Goal: Answer question/provide support

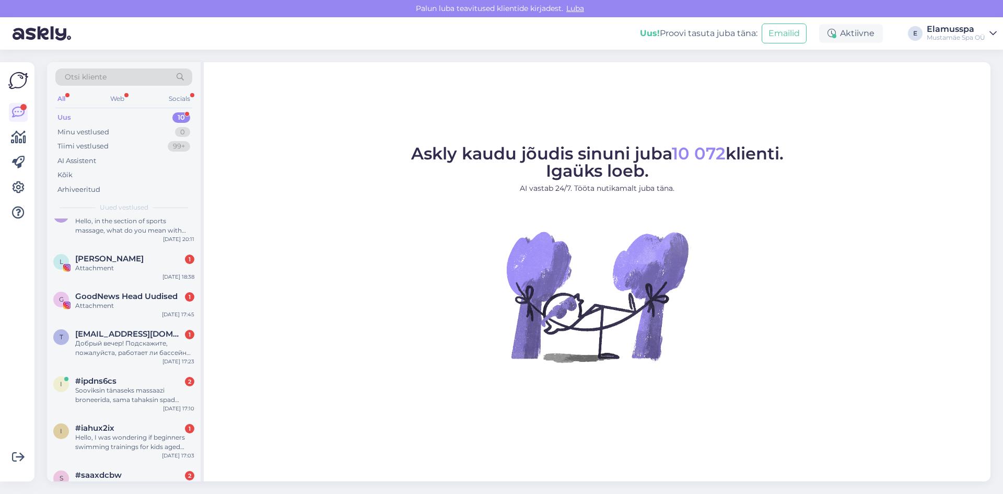
scroll to position [170, 0]
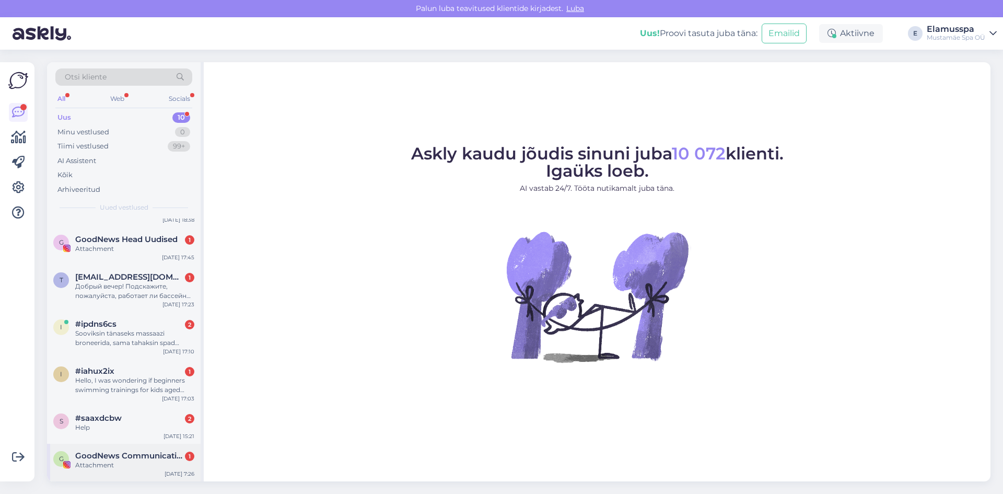
click at [123, 463] on div "Attachment" at bounding box center [134, 464] width 119 height 9
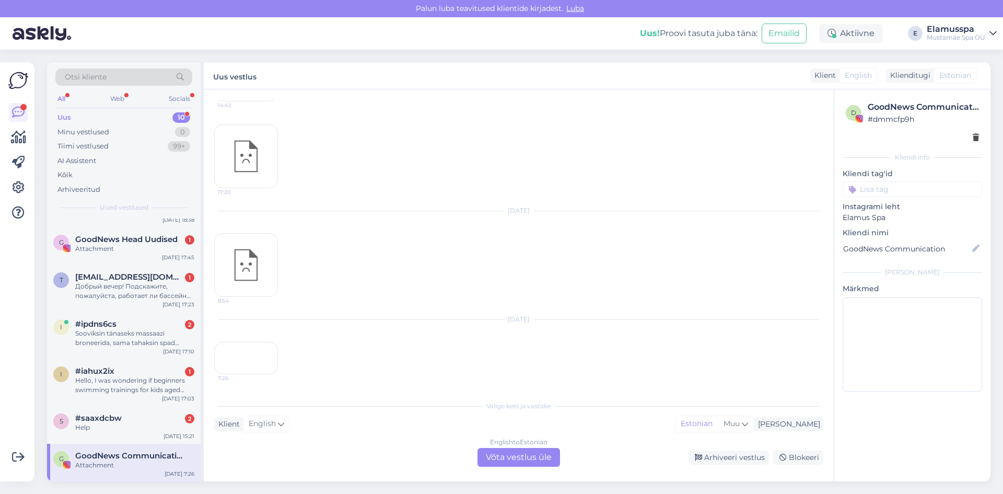
scroll to position [9103, 0]
click at [724, 453] on div "Arhiveeri vestlus" at bounding box center [729, 457] width 80 height 14
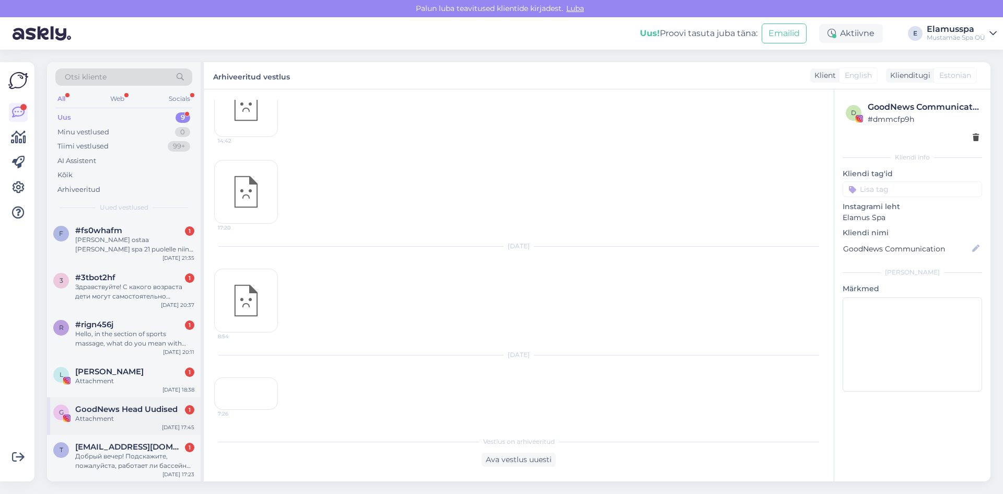
click at [122, 407] on span "GoodNews Head Uudised" at bounding box center [126, 408] width 102 height 9
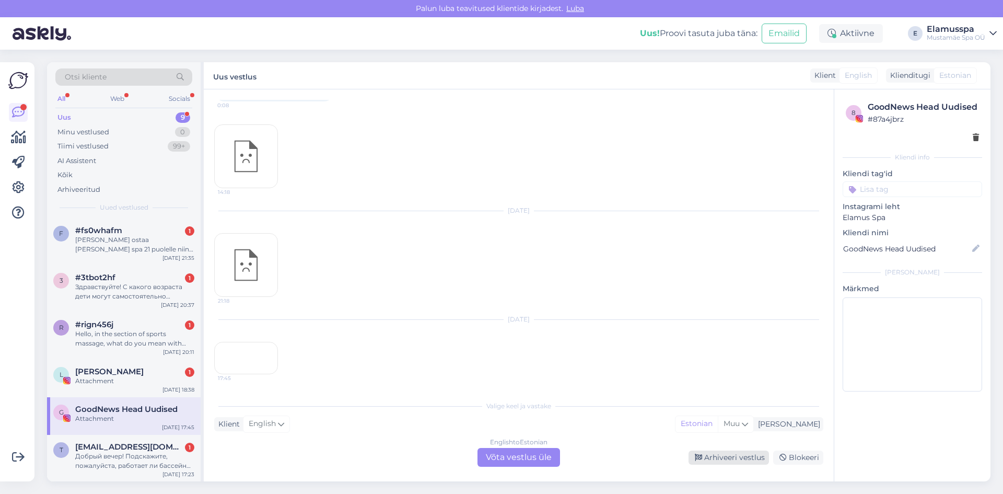
click at [702, 453] on div "Arhiveeri vestlus" at bounding box center [729, 457] width 80 height 14
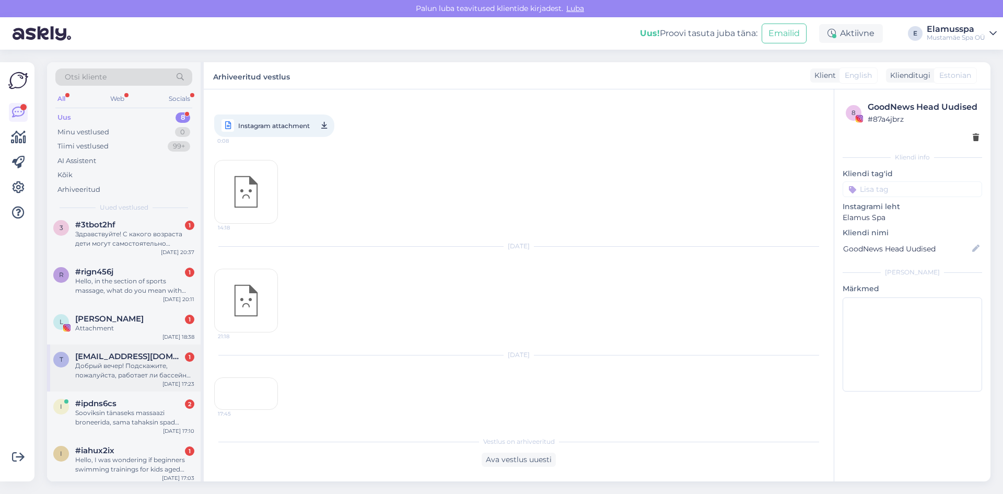
scroll to position [95, 0]
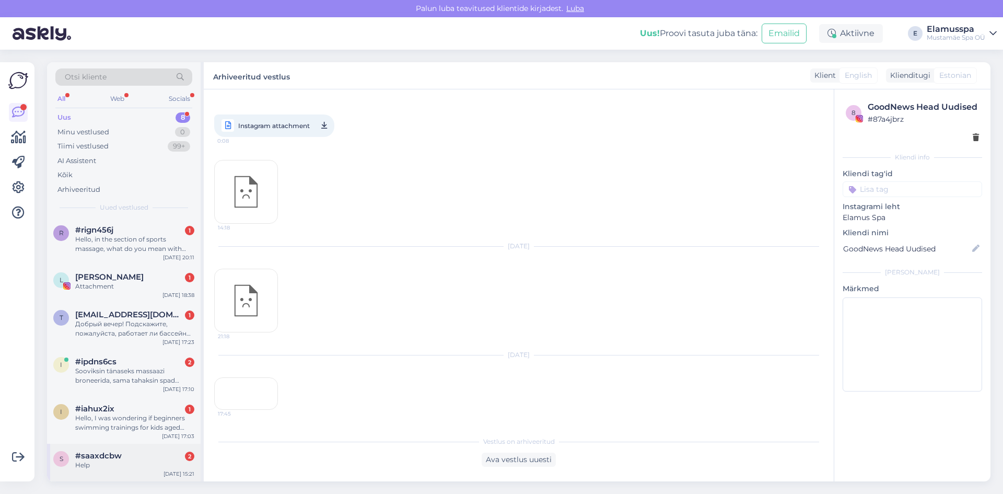
click at [93, 481] on div "s #saaxdcbw 2 Help [DATE] 15:21" at bounding box center [124, 463] width 154 height 38
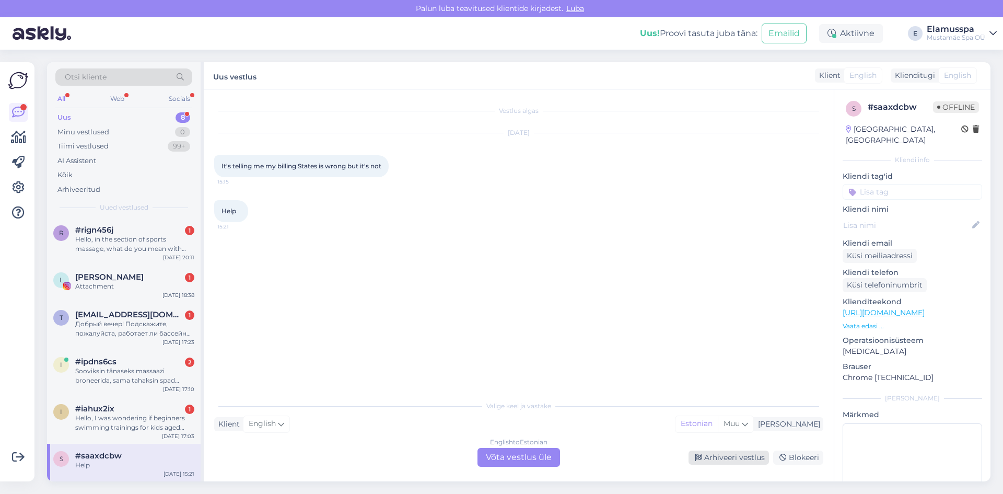
click at [745, 458] on div "Arhiveeri vestlus" at bounding box center [729, 457] width 80 height 14
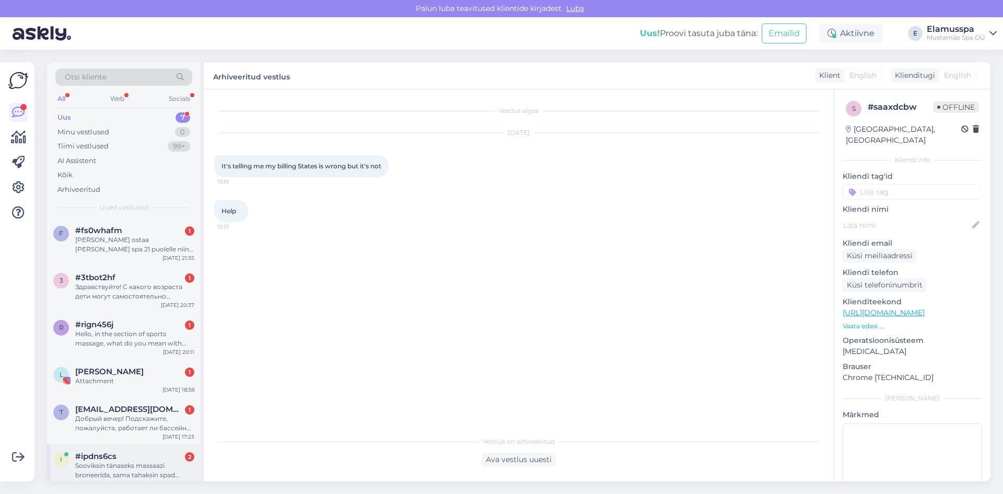
drag, startPoint x: 132, startPoint y: 454, endPoint x: 126, endPoint y: 457, distance: 6.8
click at [132, 455] on div "#ipdns6cs 2" at bounding box center [134, 456] width 119 height 9
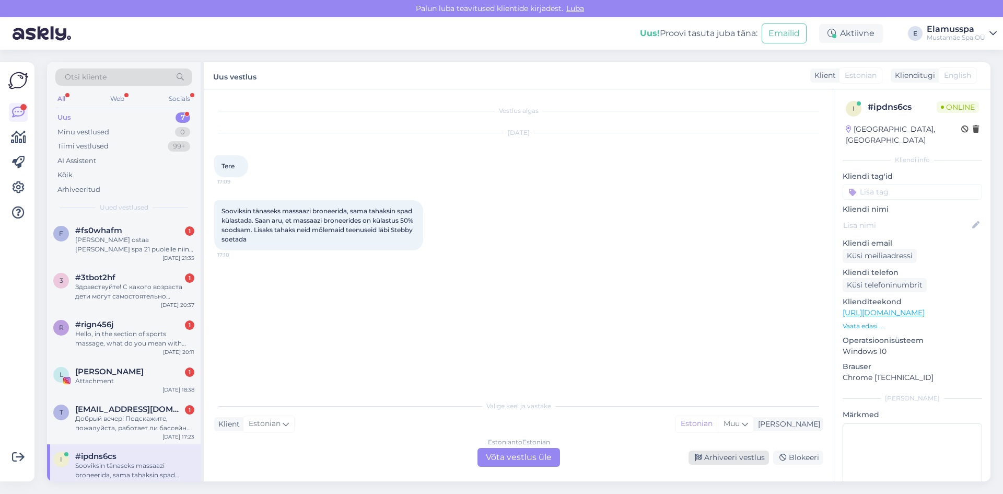
click at [737, 455] on div "Arhiveeri vestlus" at bounding box center [729, 457] width 80 height 14
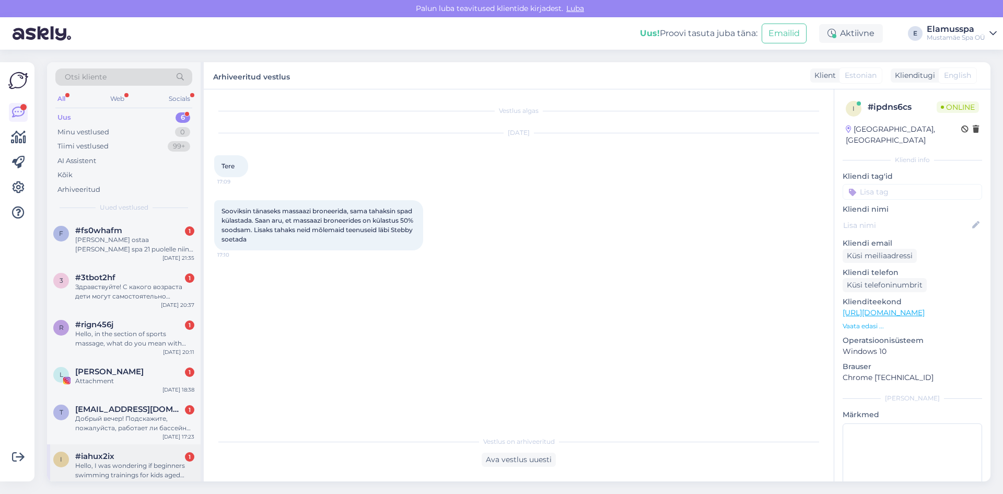
click at [99, 457] on span "#iahux2ix" at bounding box center [94, 456] width 39 height 9
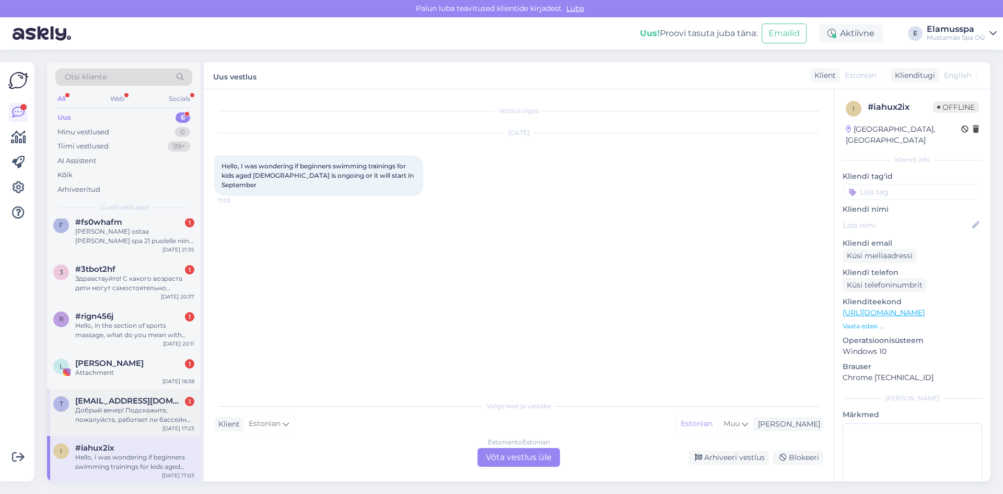
scroll to position [10, 0]
click at [523, 466] on div "Estonian to Estonian Võta vestlus üle" at bounding box center [519, 457] width 83 height 19
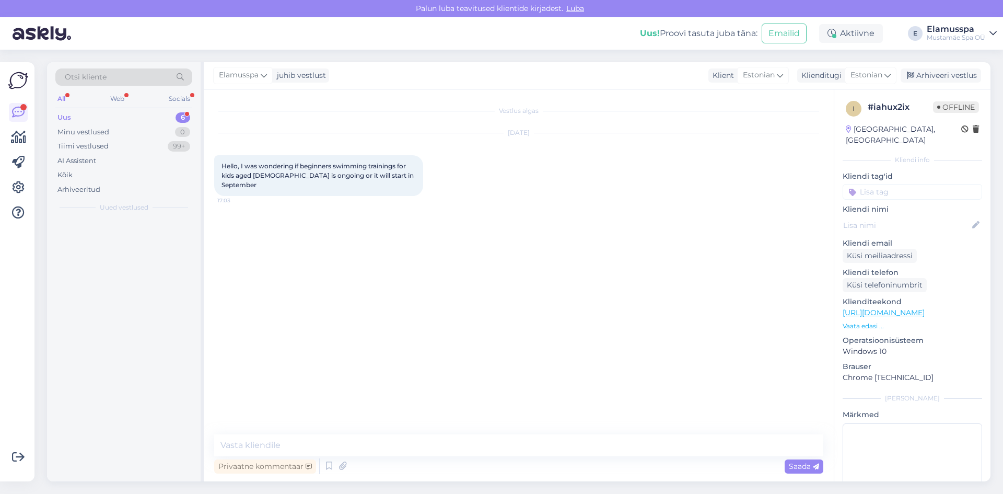
scroll to position [0, 0]
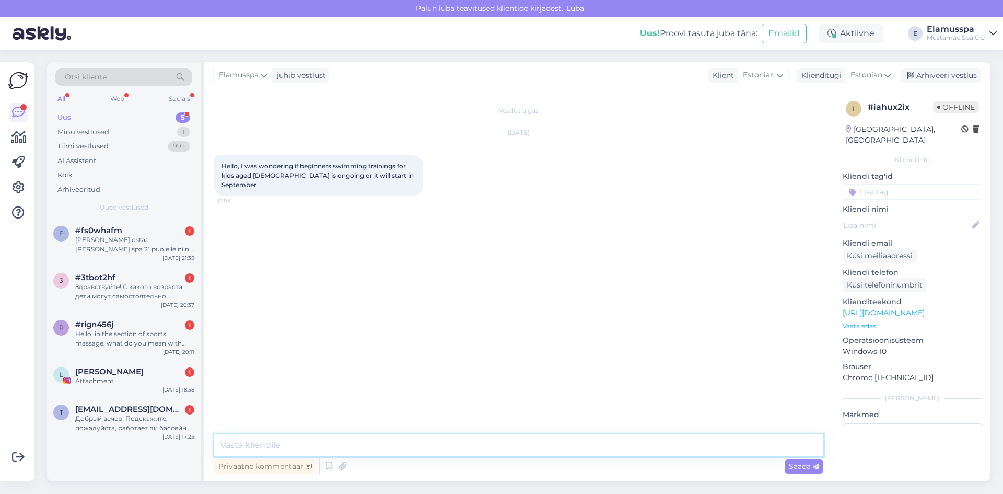
click at [383, 452] on textarea at bounding box center [518, 445] width 609 height 22
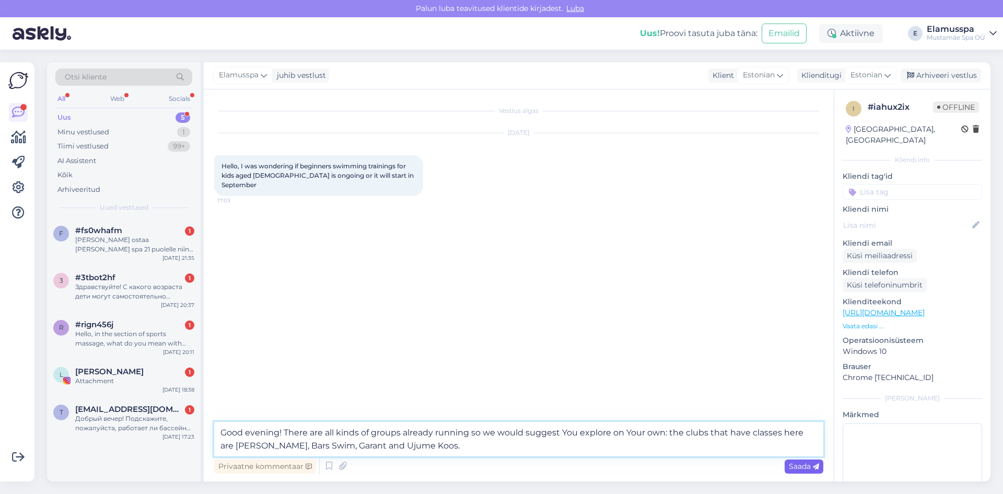
type textarea "Good evening! There are all kinds of groups already running so we would suggest…"
click at [803, 463] on span "Saada" at bounding box center [804, 465] width 30 height 9
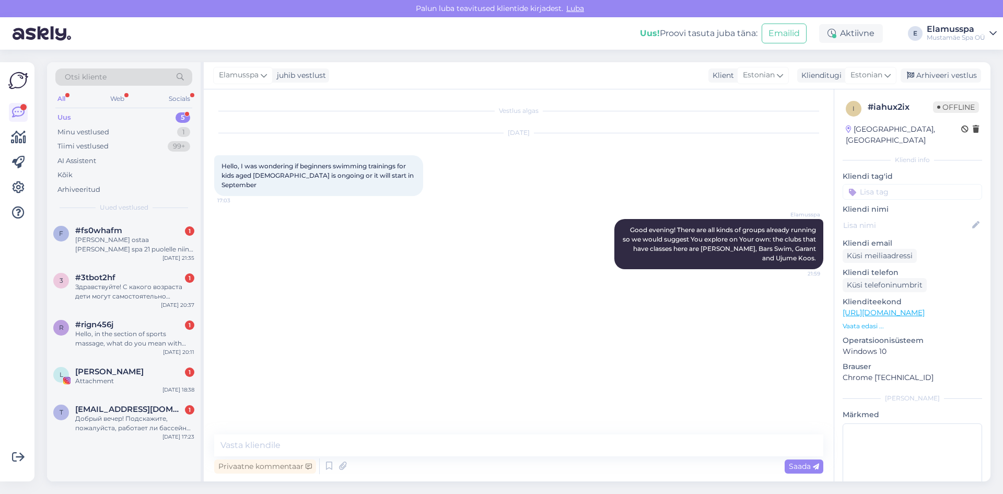
click at [950, 65] on div "Elamusspa juhib vestlust Klient Estonian Klienditugi Estonian Arhiveeri vestlus" at bounding box center [597, 75] width 787 height 27
click at [947, 68] on div "Arhiveeri vestlus" at bounding box center [941, 75] width 80 height 14
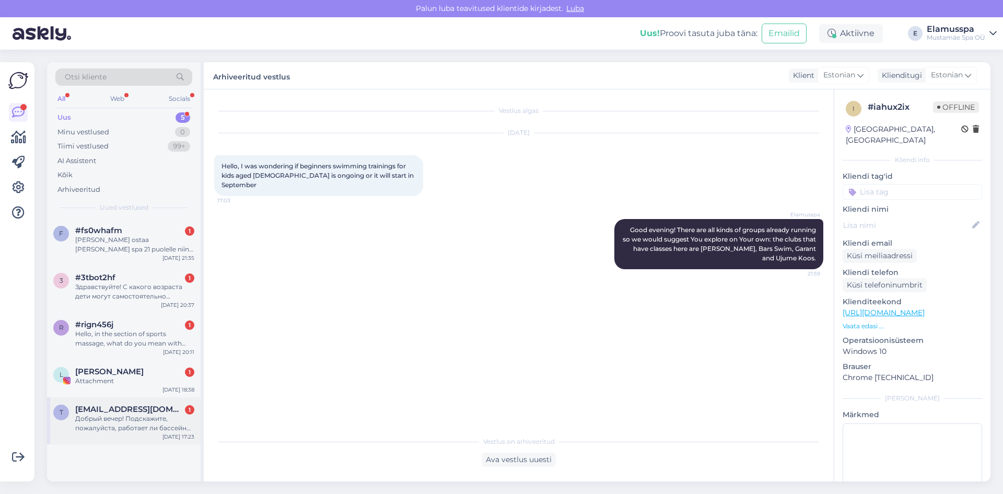
click at [138, 427] on div "Добрый вечер! Подскажите, пожалуйста, работает ли бассейн по воскресеньям?" at bounding box center [134, 423] width 119 height 19
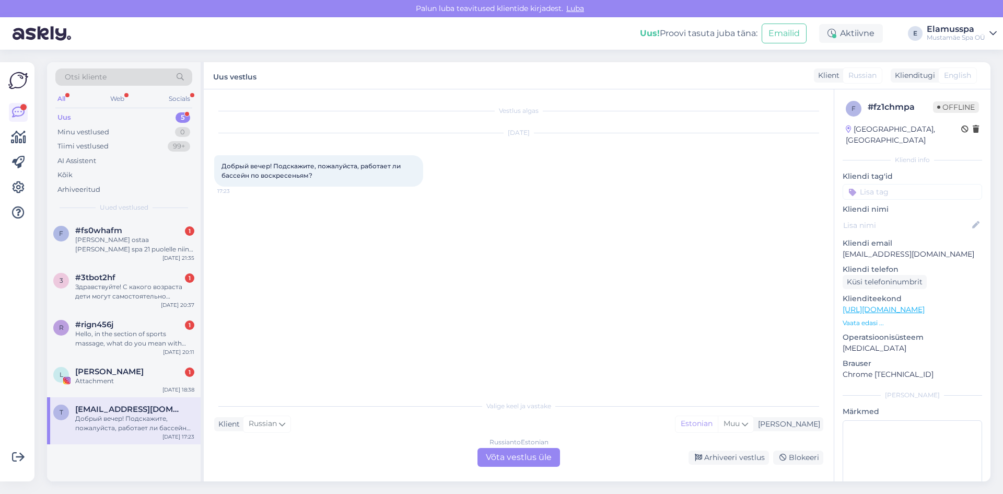
click at [513, 461] on div "Russian to Estonian Võta vestlus üle" at bounding box center [519, 457] width 83 height 19
click textarea
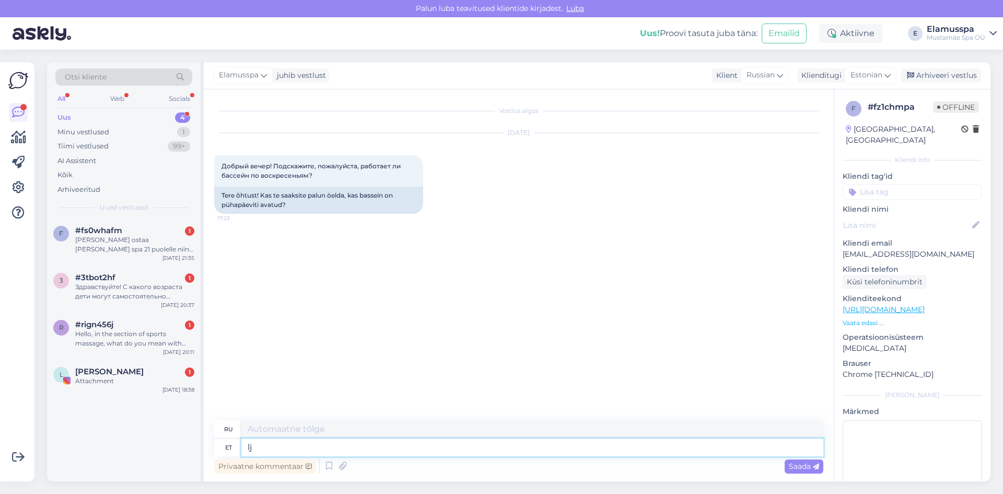
type textarea "l"
type textarea "Добрый"
type textarea "Хороший"
type textarea "Добрый вечер!"
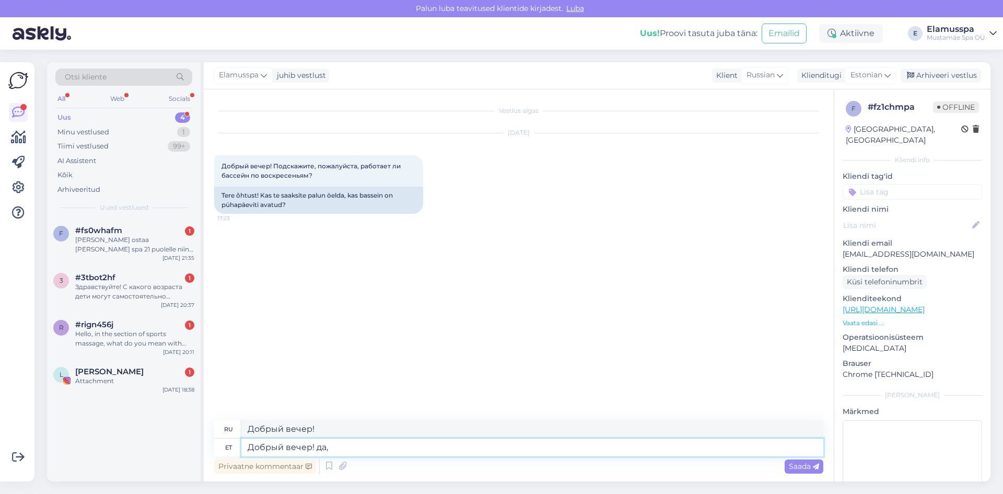
type textarea "Добрый вечер! да,"
type textarea "Добрый вечер! yes"
type textarea "Добрый вечер! да, бассейн"
type textarea "Добрый вечер! да, бассейн открыт"
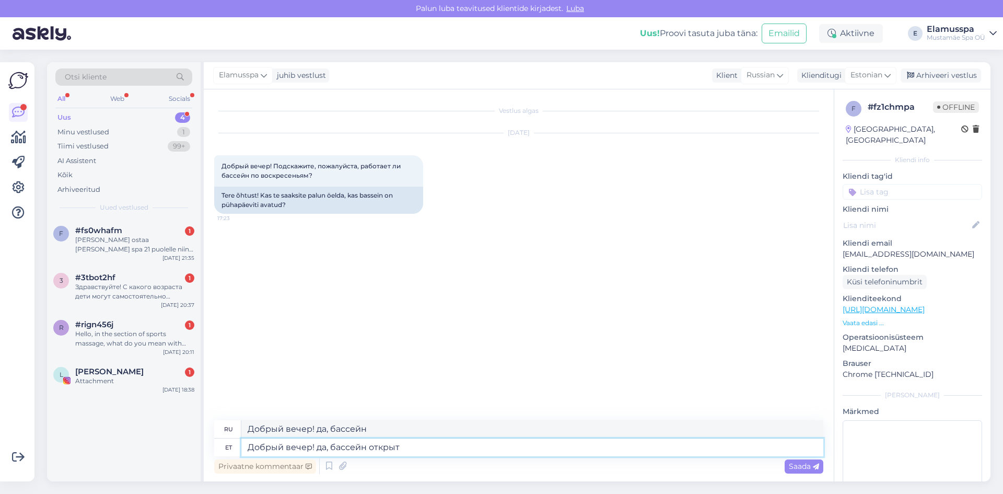
type textarea "Добрый вечер! Да, бассейн открыт"
type textarea "Добрый вечер! да, бассейн открыт кажды"
type textarea "Добрый вечер! Да, бассейн открыт каждый день"
type textarea "Добрый вечер! да, бассейн открыт каждый день"
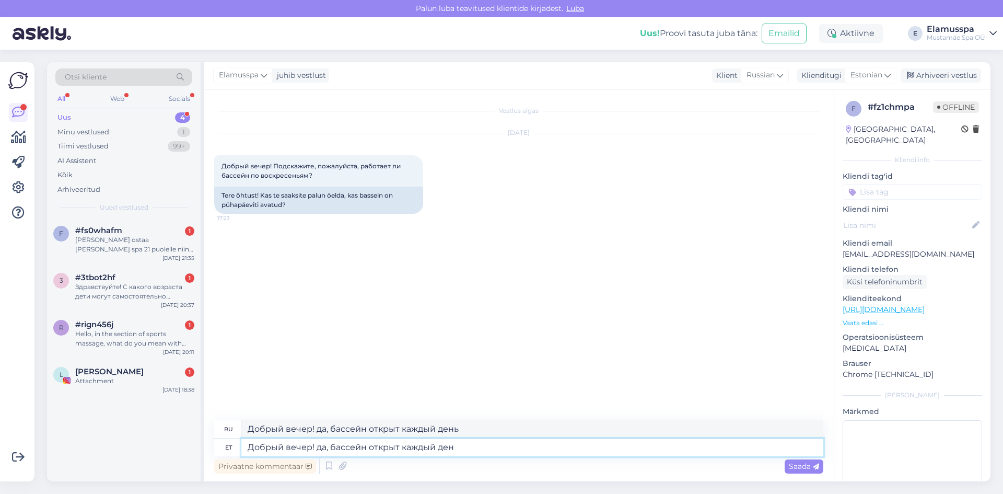
type textarea "Добрый вечер! да, бассейн открыт каждый день"
type textarea "Добрый вечер! Да, бассейн открыт каждый день"
type textarea "Добрый вечер! да, бассейн открыт каждый день"
type textarea "Добрый вечер! да, бассейн открыт каждый день с"
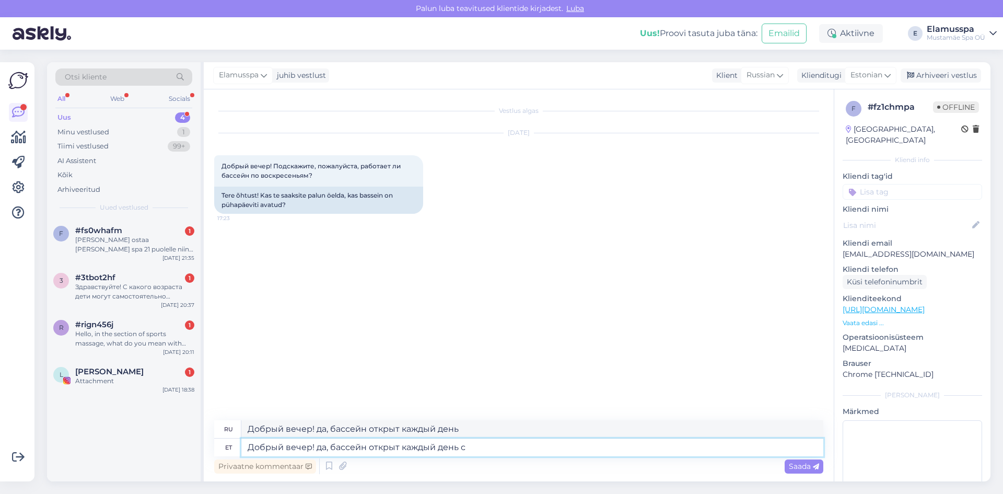
type textarea "Добрый вечер! Да, бассейн открыт каждый день"
type textarea "Добрый вечер! да, бассейн открыт каждый день с 8"
type textarea "Добрый вечер! Да, бассейн открыт каждый день с 8."
type textarea "Добрый вечер! да, бассейн открыт каждый день с 8 утра"
type textarea "Добрый вечер! Да, бассейн открыт каждый день с 8 утра."
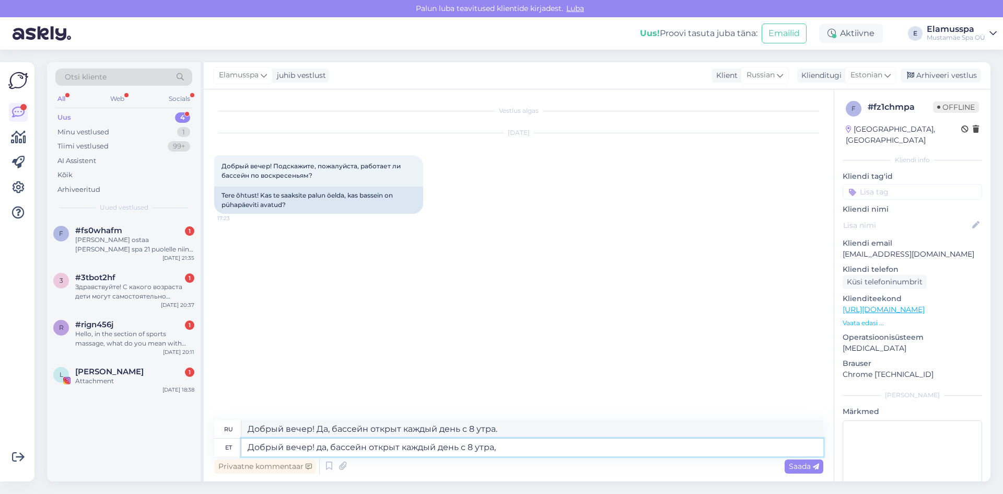
click at [504, 449] on textarea "Добрый вечер! да, бассейн открыт каждый день с 8 утра," at bounding box center [532, 447] width 582 height 18
type textarea "Добрый вечер! да, бассейн открыт каждый день с 8 утра, а"
type textarea "Добрый вечер! да, бассейн открыт каждый день с 8 утра, а по в"
type textarea "Добрый вечер! Да, бассейн открыт каждый день с 8 часов, и"
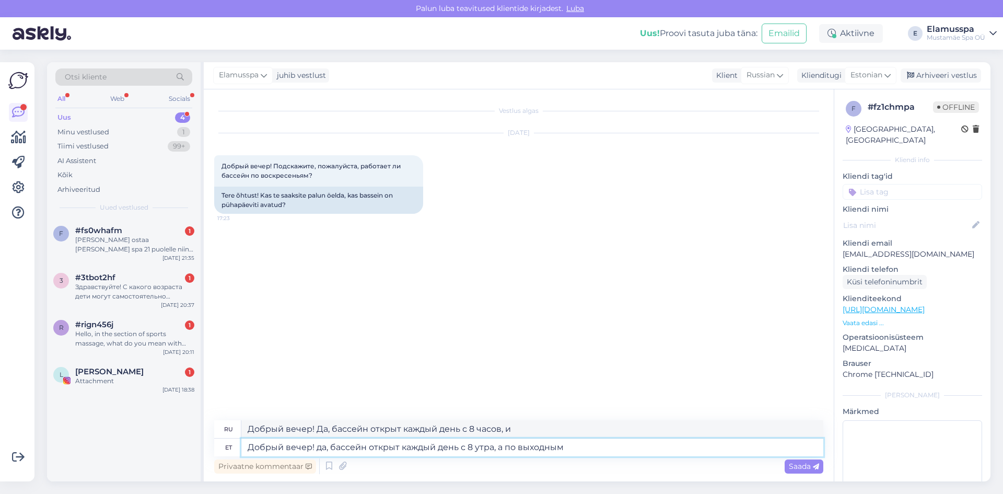
type textarea "Добрый вечер! да, бассейн открыт каждый день с 8 утра, а по выходным"
type textarea "Добрый вечер! Да, бассейн открыт каждый день с 8 часов утра, и он открыт"
type textarea "Добрый вечер! да, бассейн открыт каждый день с 8 утра, а по выходным -"
type textarea "Добрый вечер! Да, бассейн открыт каждый день с 8 утра, а по выходным -"
type textarea "Добрый вечер! да, бассейн открыт каждый день с 8 утра, а по выходным - с 1"
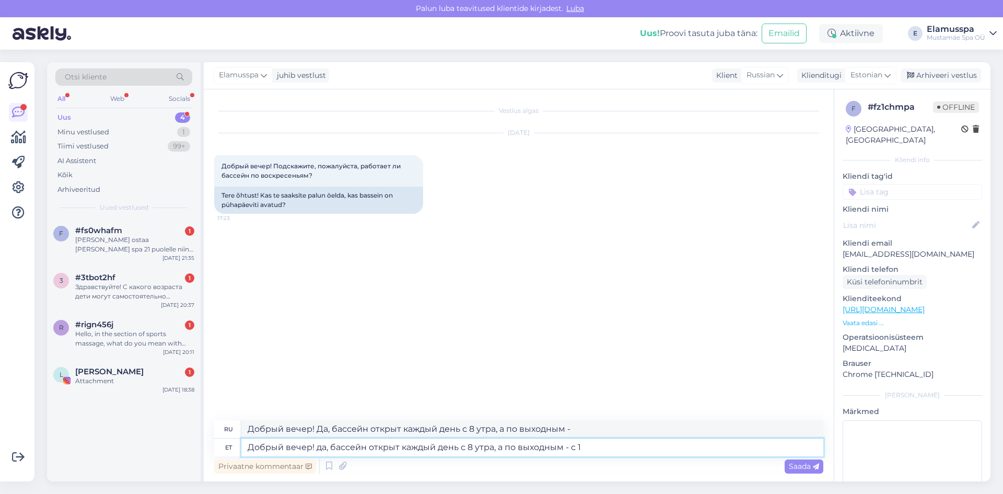
type textarea "Добрый вечер! да, открыл каждый день с 8 утра, а по выходным - с"
type textarea "Добрый вечер! да, бассейн открыт каждый день с 8 утра, а по выходным - с 10:00."
type textarea "Добрый вечер! Да, бассейн открыт ежедневно с 8:00, а по выходным - с 10:00."
type textarea "Добрый вечер! да, бассейн открыт каждый день с 8 утра, а по выходным - с 10:00"
type textarea "Добрый вечер! Да, бассейн открыт ежедневно с 8:00, а по выходным — с 10:00."
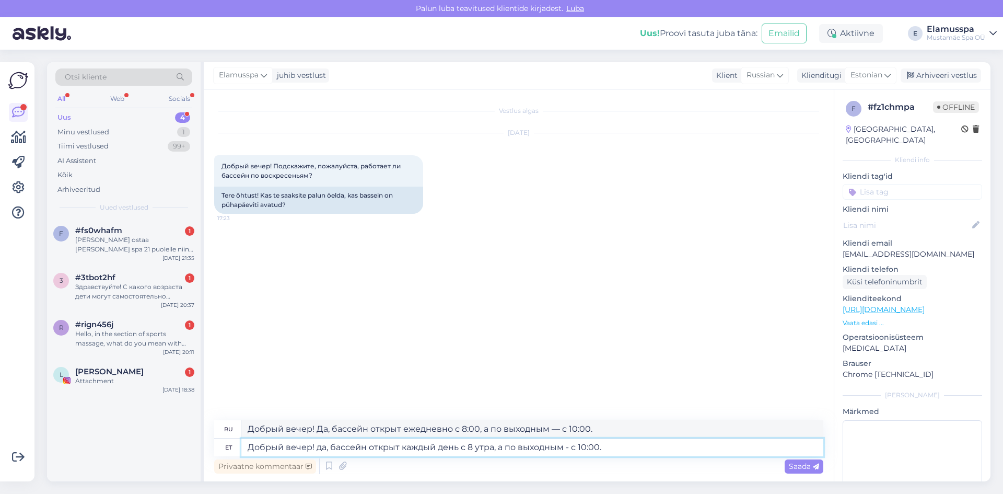
type textarea "Добрый вечер! да, бассейн открыт каждый день с 8 утра, а по выходным - с 10:00."
type textarea "Добрый вечер! Да, бассейн открыт ежедневно с 8:00, а по выходным - с 10:00."
click at [621, 446] on textarea "Добрый вечер! да, бассейн открыт каждый день с 8 утра, а по выходным - с 10:00." at bounding box center [532, 447] width 582 height 18
type textarea "Добрый вечер! да, бассейн открыт каждый день с 8 утра, а по выходным - с 10:00.…"
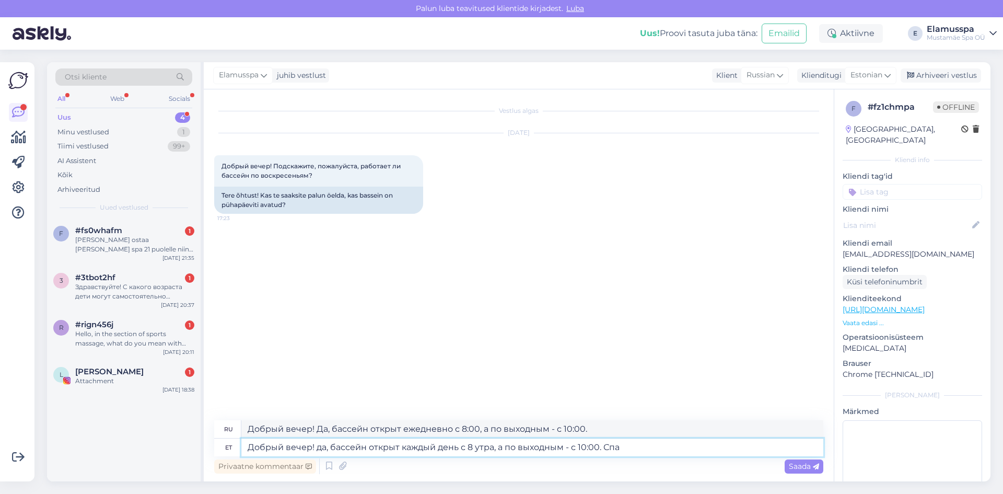
type textarea "Добрый вечер! Да, бассейн открыт ежедневно с 8:00, а по выходным — с 10:00. Спа"
type textarea "Добрый вечер! да, бассейн открыт каждый день с 8 утра, а по выходным - с 10:00.…"
type textarea "Добрый вечер! Да, бассейн открыт ежедневно с 8:00, а по выходным — с 10:00. Спа…"
type textarea "Добрый вечер! да, бассейн открыт каждый день с 8 утра, а по выходным - с 10:00.…"
type textarea "Добрый вечер! да, бассейн открыт каждый день с 8 утра, а по выходным - с 10:00 …"
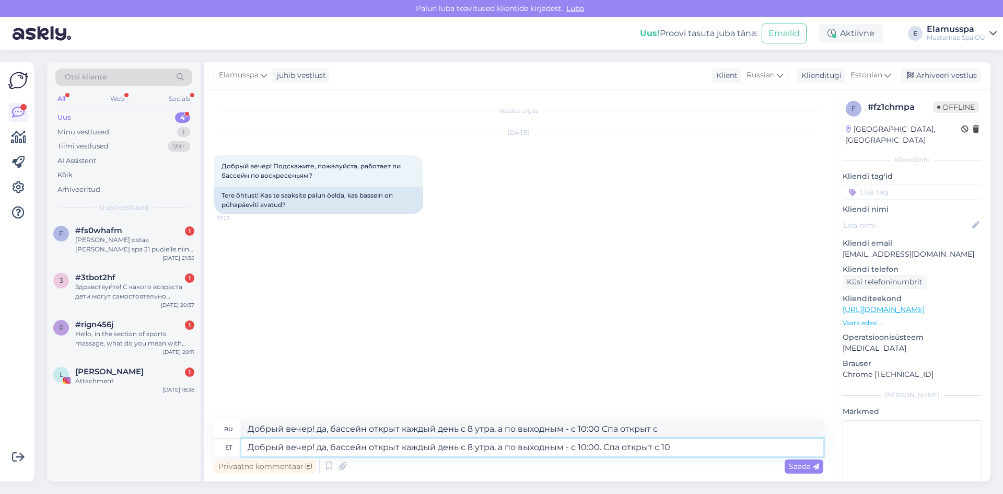
type textarea "Добрый вечер! да, бассейн открыт каждый день с 8 утра, а по выходным - с 10:00.…"
type textarea "Добрый вечер! Да, бассейн открыт ежедневно с 8:00, а по выходным — с 10:00. Спа…"
type textarea "Добрый вечер! да, бассейн открыт каждый день с 8 утра, а по выходным - с 10:00.…"
type textarea "Добрый вечер! Да, бассейн открыт ежедневно с 8:00, а по выходным - с 10:00. Спа…"
type textarea "Добрый вечер! да, бассейн открыт каждый день с 8 утра, а по выходным - с 10:00.…"
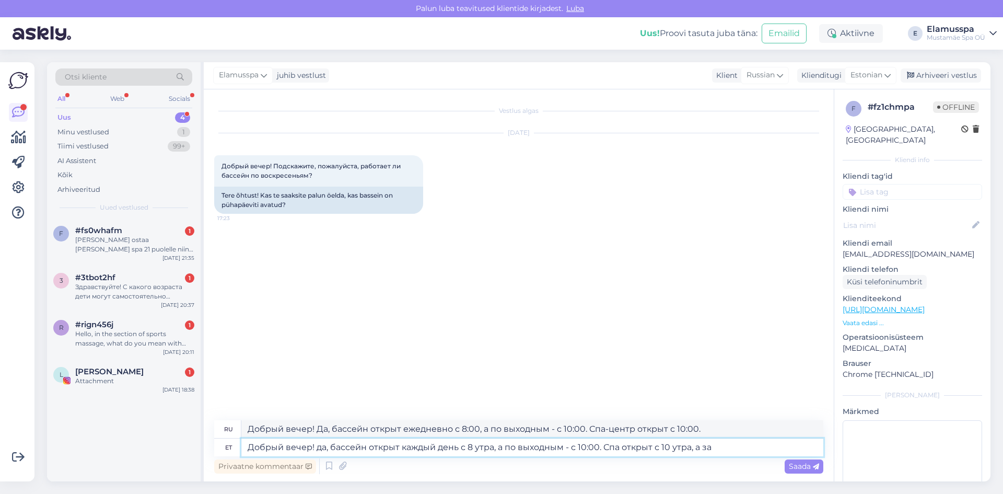
type textarea "Добрый вечер! да, бассейн открыт каждый день с 8 утра, а по выходным - с 10:00.…"
type textarea "Добрый вечер! Да, бассейн открыт каждый день с 8:00, а по выходным - с 10:00. С…"
type textarea "Добрый вечер! да, бассейн открыт каждый день с 8 утра, а по выходным - с 10:00.…"
type textarea "Добрый вечер! Да, бассейн открыт каждый день с 8 утра, а по выходным - с 10 утр…"
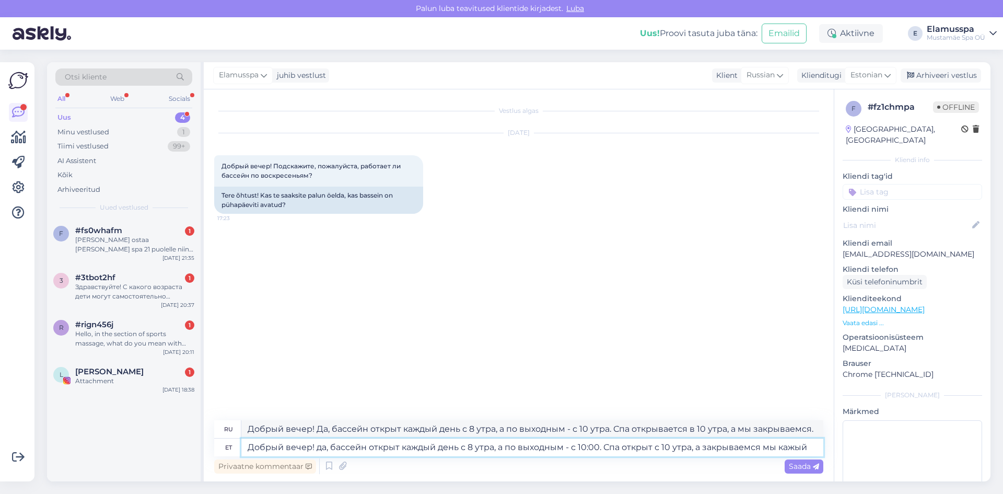
type textarea "Добрый вечер! да, бассейн открыт каждый день с 8 утра, а по выходным - с 10:00.…"
type textarea "Добрый вечер! Да, бассейн открыт ежедневно с 8:00, а по выходным — с 10:00. Спа…"
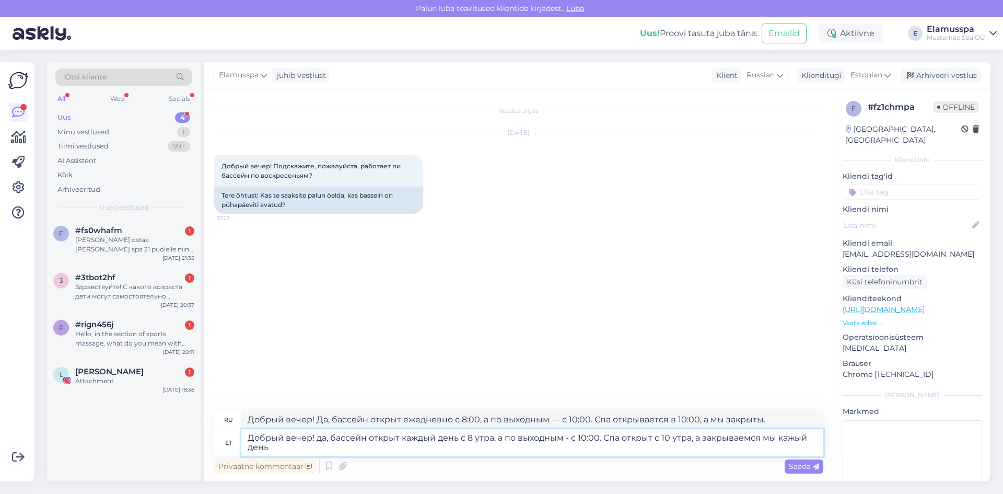
type textarea "Добрый вечер! да, бассейн открыт каждый день с 8 утра, а по выходным - с 10:00.…"
type textarea "Добрый вечер! Да, бассейн открыт ежедневно с 8:00, а по выходным — с 10:00. Спа…"
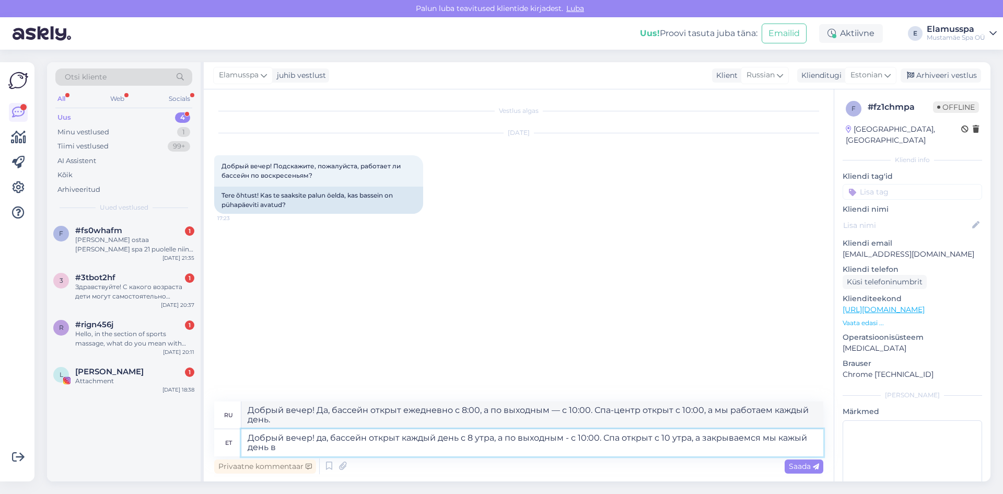
type textarea "Добрый вечер! да, бассейн открыт каждый день с 8 утра, а по выходным - с 10:00.…"
type textarea "Добрый вечер! Да, бассейн открыт каждый день с 8:00, а по выходным - с 10:00. С…"
type textarea "Добрый вечер! да, бассейн открыт каждый день с 8 утра, а по выходным - с 10:00.…"
type textarea "Добрый вечер! Да, бассейн открыт ежедневно с 8:00, а по выходным - с 10:00. Спа…"
type textarea "Добрый вечер! да, бассейн открыт каждый день с 8 утра, а по выходным - с 10:00.…"
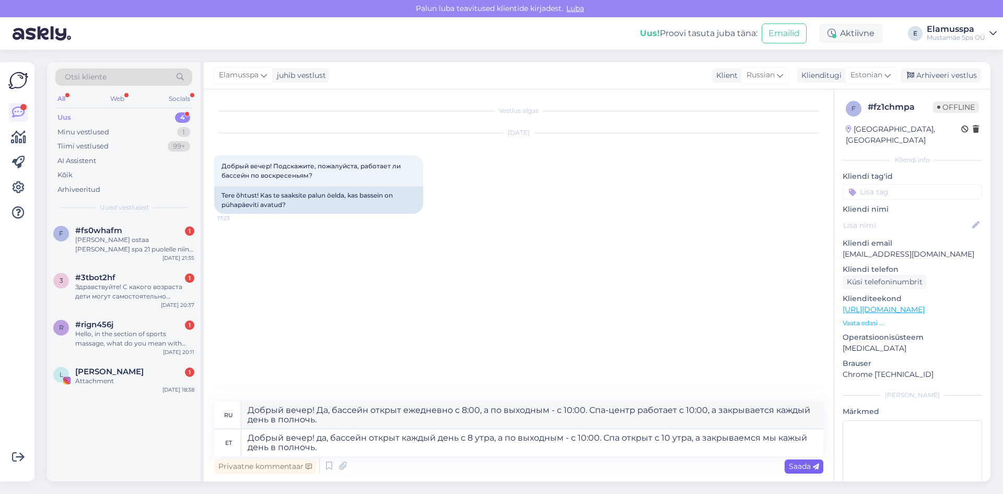
click at [799, 467] on span "Saada" at bounding box center [804, 465] width 30 height 9
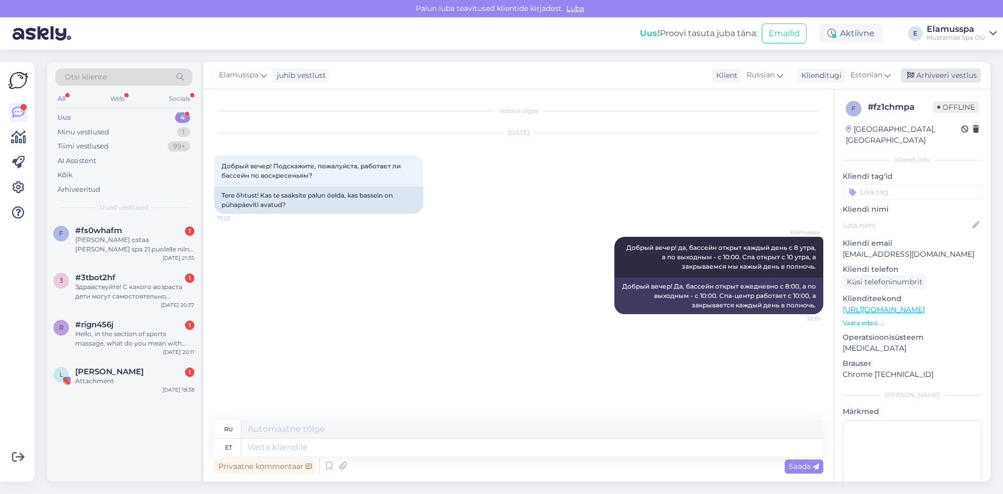
click at [955, 71] on div "Arhiveeri vestlus" at bounding box center [941, 75] width 80 height 14
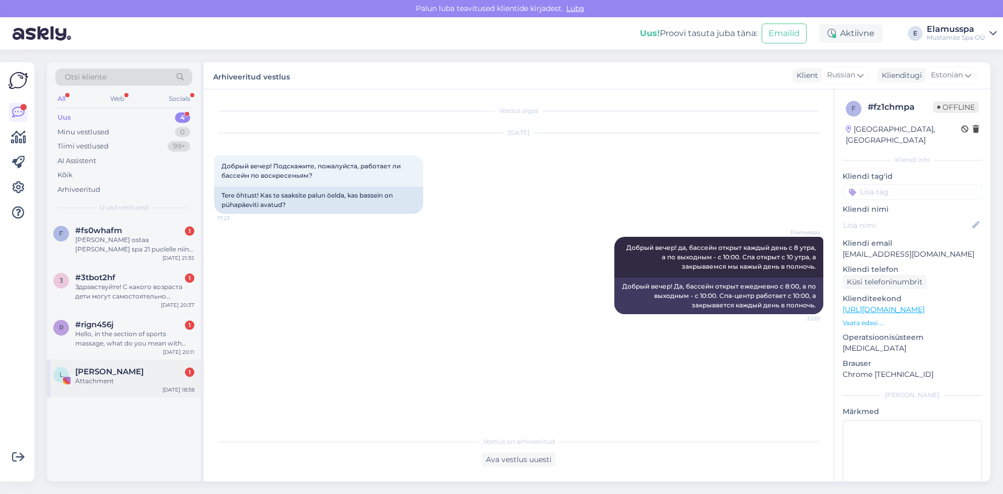
click at [129, 363] on div "L [PERSON_NAME] 1 Attachment [DATE] 18:38" at bounding box center [124, 379] width 154 height 38
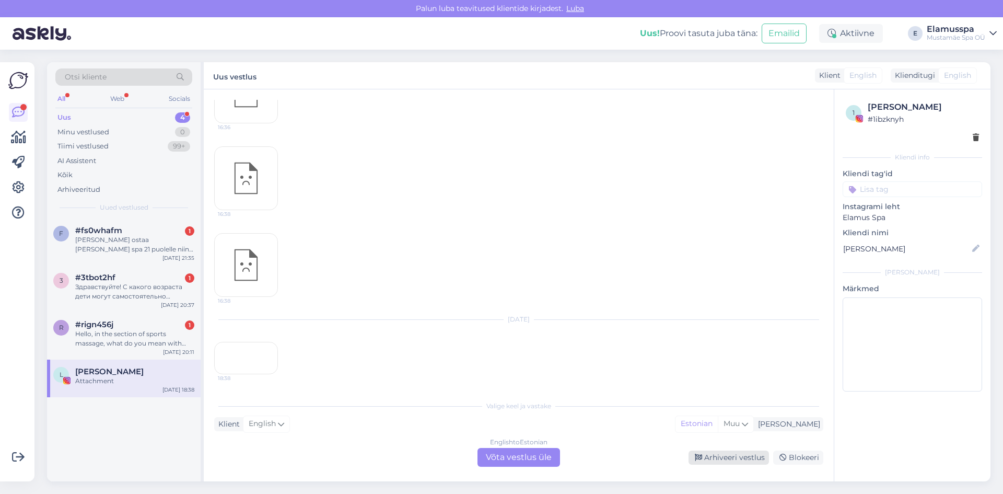
click at [747, 460] on div "Arhiveeri vestlus" at bounding box center [729, 457] width 80 height 14
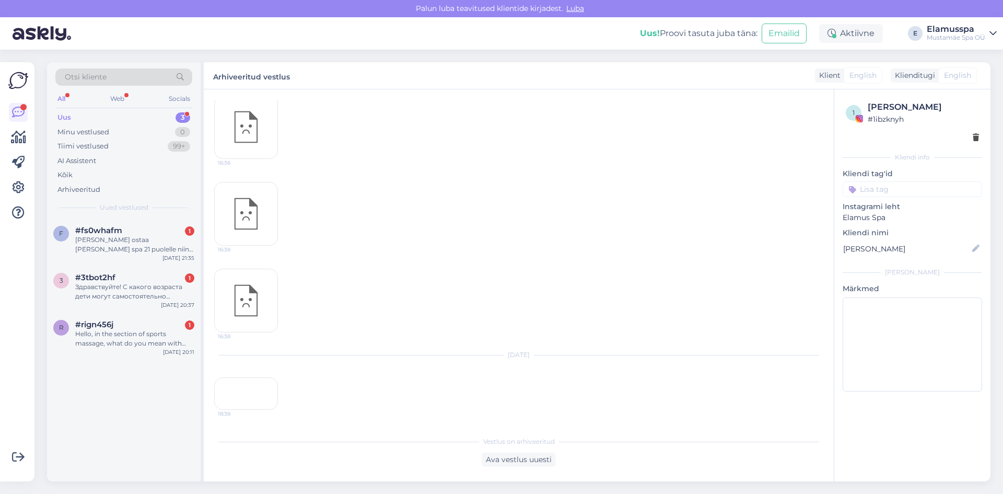
scroll to position [138, 0]
click at [84, 341] on div "Hello, in the section of sports massage, what do you mean with provider?" at bounding box center [134, 338] width 119 height 19
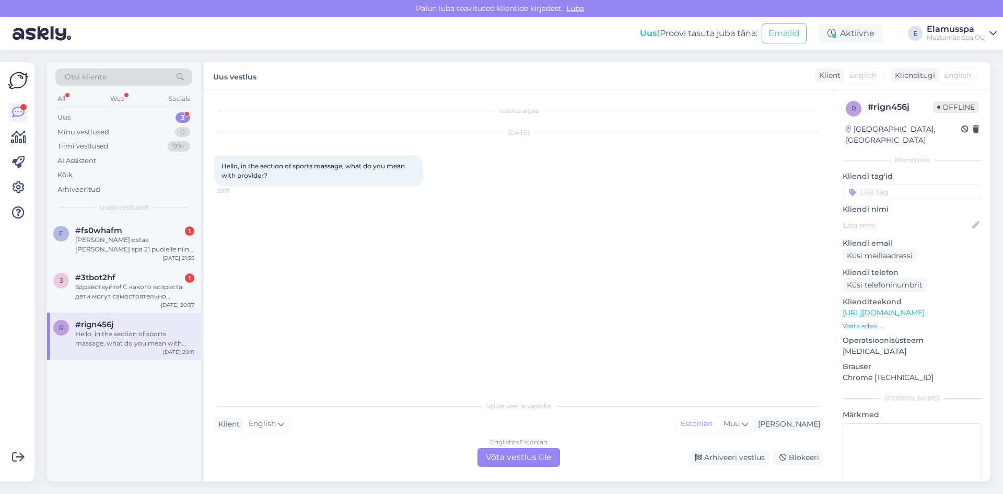
click at [502, 457] on div "English to Estonian Võta vestlus üle" at bounding box center [519, 457] width 83 height 19
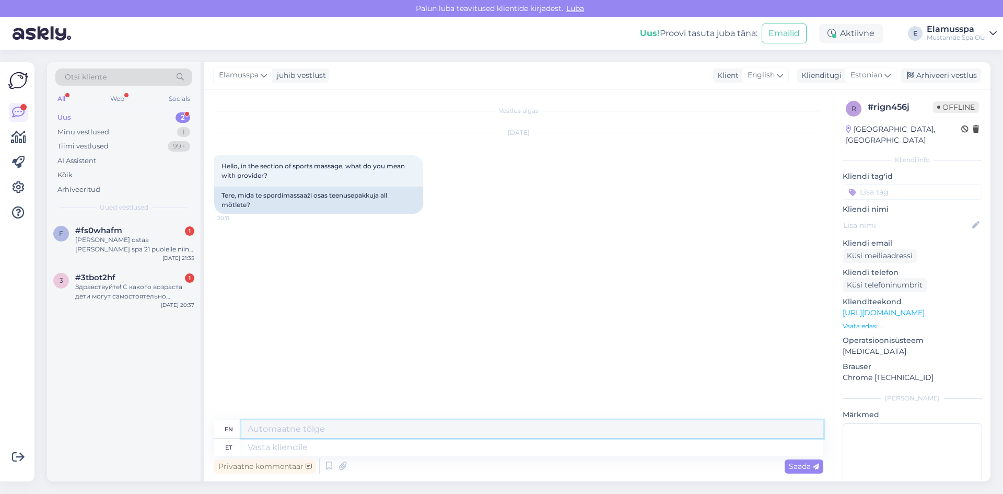
click at [279, 435] on textarea at bounding box center [532, 429] width 582 height 18
click at [261, 454] on textarea at bounding box center [532, 447] width 582 height 18
type textarea "Sorry,"
type textarea "Sorry, please"
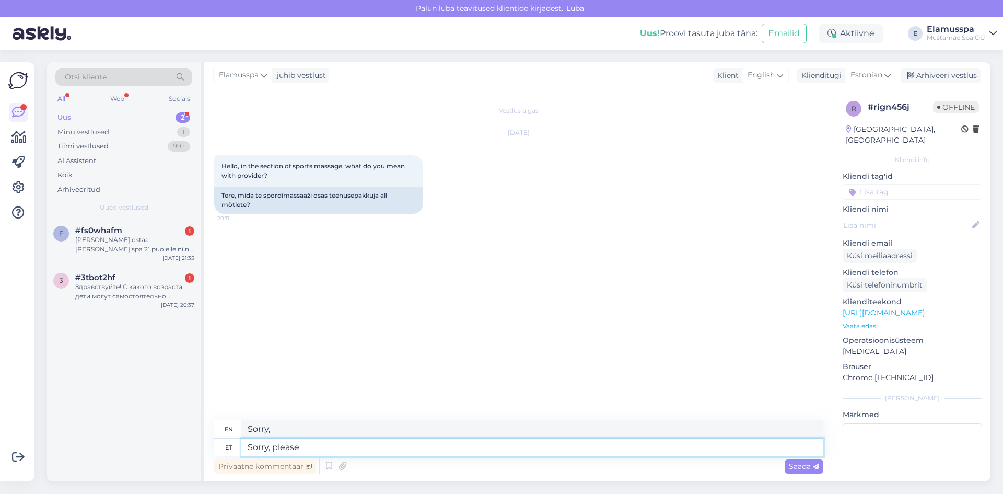
type textarea "Sorry, please."
type textarea "Sorry,"
type textarea "Sorry, we"
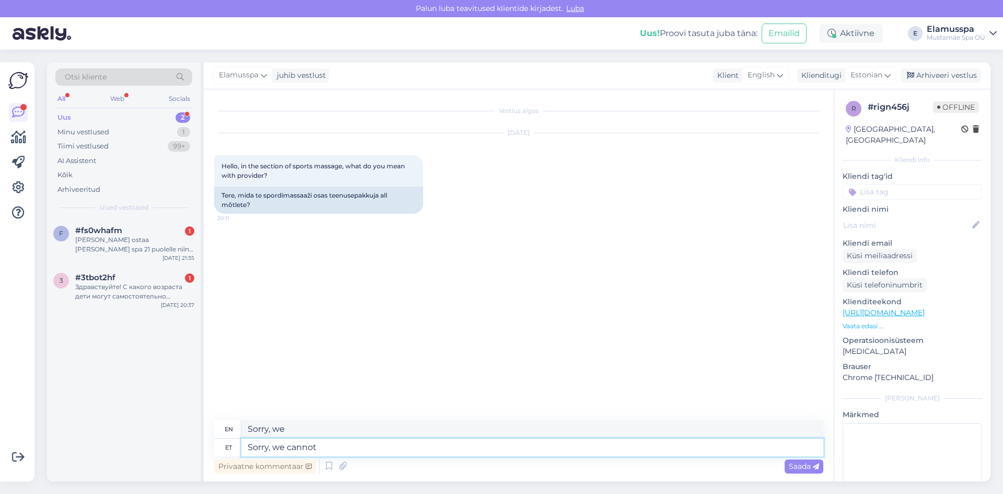
type textarea "Sorry, we cannot"
type textarea "Sorry, we can't"
type textarea "Sorry, we cannot quite"
type textarea "Sorry, we can't quite"
type textarea "Sorry, we cannot quite understand"
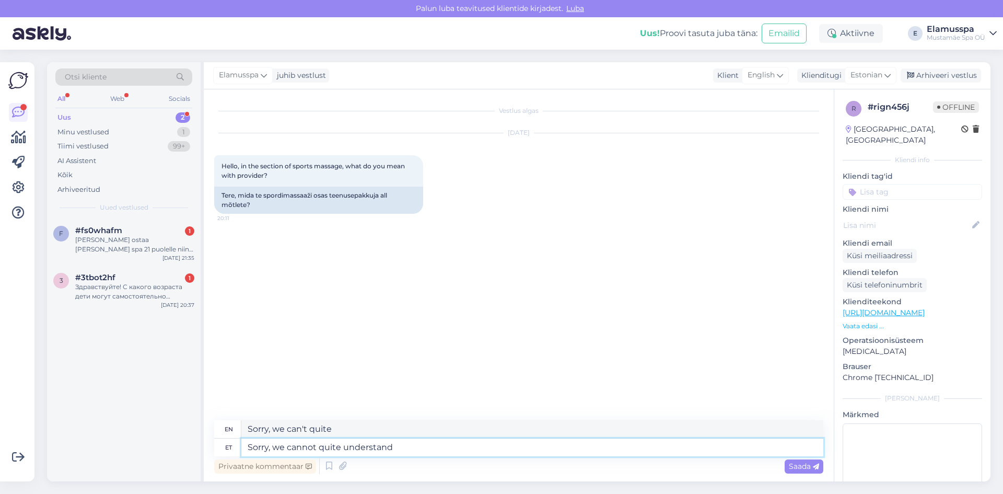
type textarea "Sorry, we cannot quite understand"
type textarea "Sorry, we cannot quite understand what"
type textarea "Sorry, we cannot quite understand what You are"
type textarea "Sorry, we cannot quite understand what You"
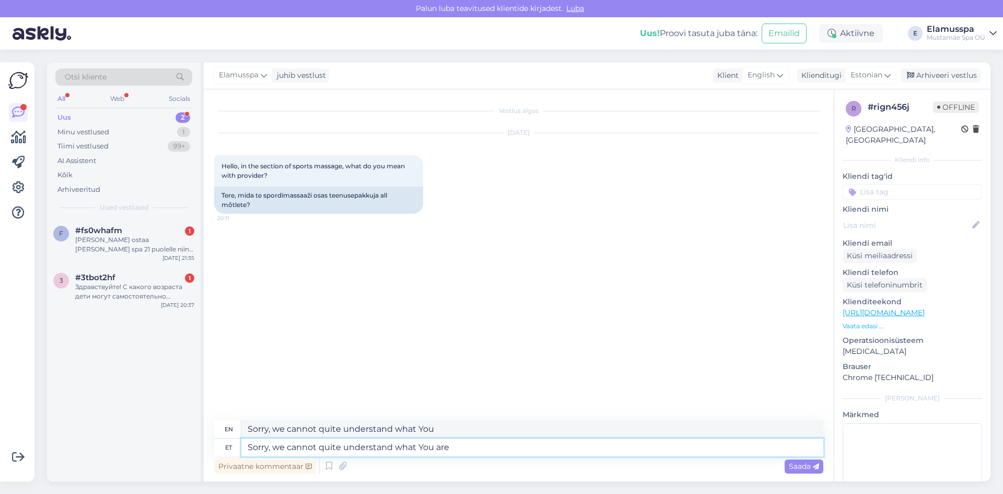
type textarea "Sorry, we cannot quite understand what You are"
type textarea "Sorry, we cannot quite understand what You are trying"
type textarea "Sorry, we cannot quite understand what you are trying to do"
type textarea "Sorry, we cannot quite understand what You are"
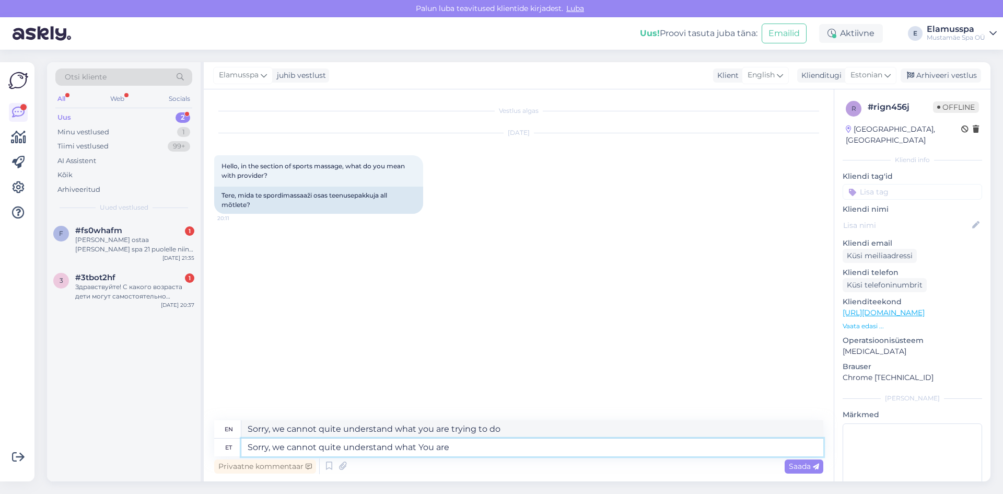
type textarea "Sorry, we cannot quite understand what You are"
type textarea "Sorry, we cannot quite understand what You"
type textarea "Sorry, we cannot quite understand what You mean."
type textarea "Sorry, we cannot quite understand what you mean."
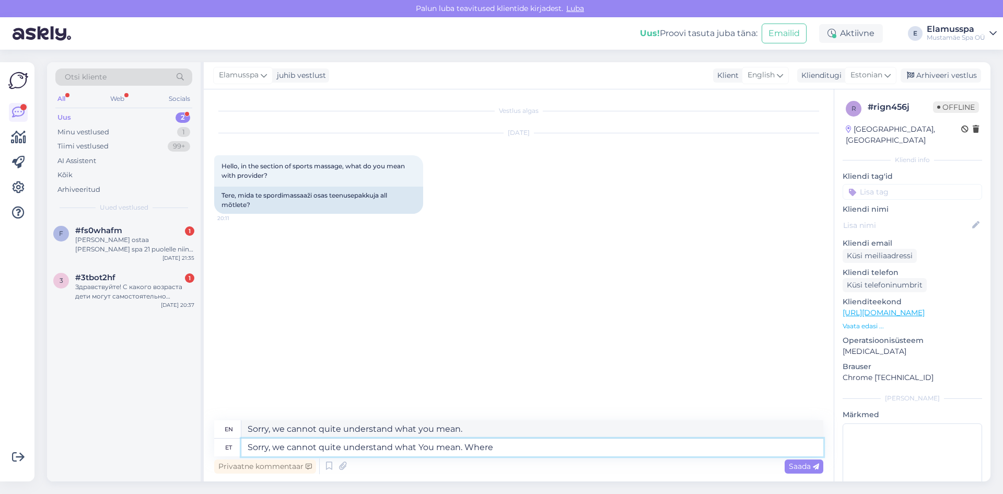
type textarea "Sorry, we cannot quite understand what You mean. Where"
type textarea "Sorry, we cannot quite understand what you mean. Where"
type textarea "Sorry, we cannot quite understand what You mean. Where is"
type textarea "Sorry, we cannot quite understand what you mean. Where is"
type textarea "Sorry, we cannot quite understand what You mean. Where ex"
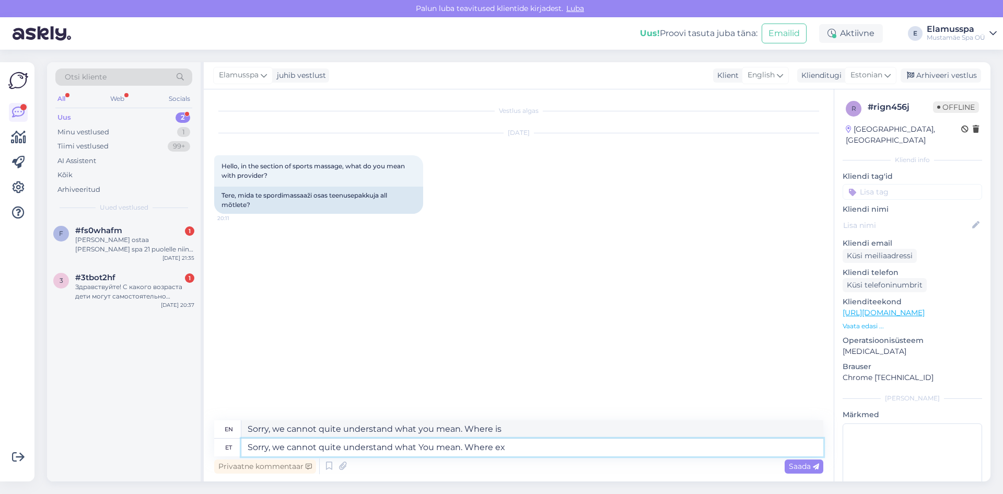
type textarea "Sorry, we cannot quite understand what you mean. Where"
type textarea "Sorry, we cannot quite understand what You mean. Where exactly"
type textarea "Sorry, we cannot quite understand what you mean. Where exactly"
type textarea "Sorry, we cannot quite understand what You mean. Where exactly does"
type textarea "Sorry, we cannot quite understand what you mean. Where exactly does"
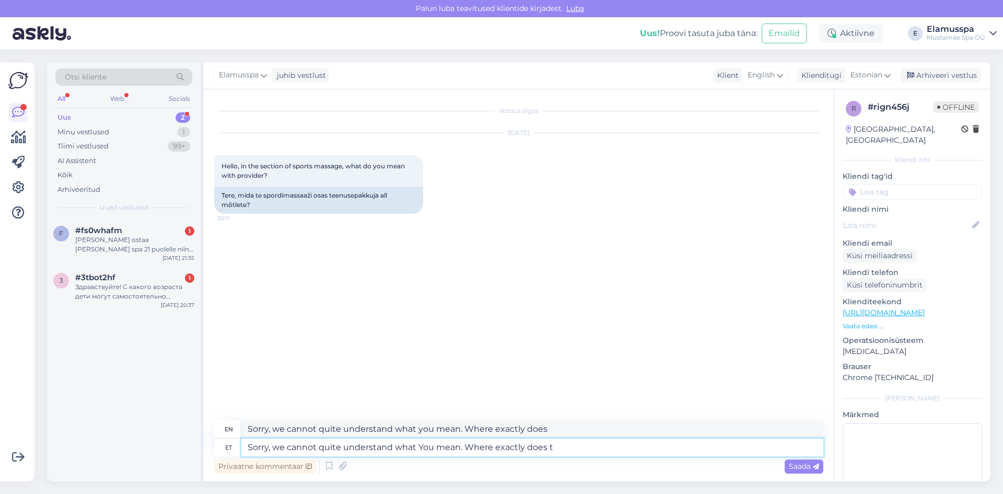
type textarea "Sorry, we cannot quite understand what You mean. Where exactly does t"
type textarea "Sorry, we cannot quite understand what you mean. Where exactly does t"
type textarea "Sorry, we cannot quite understand what You mean. Where exactly does it"
type textarea "Sorry, we cannot quite understand what you mean. Where exactly does"
type textarea "Sorry, we cannot quite understand what You mean. Where exactly does it"
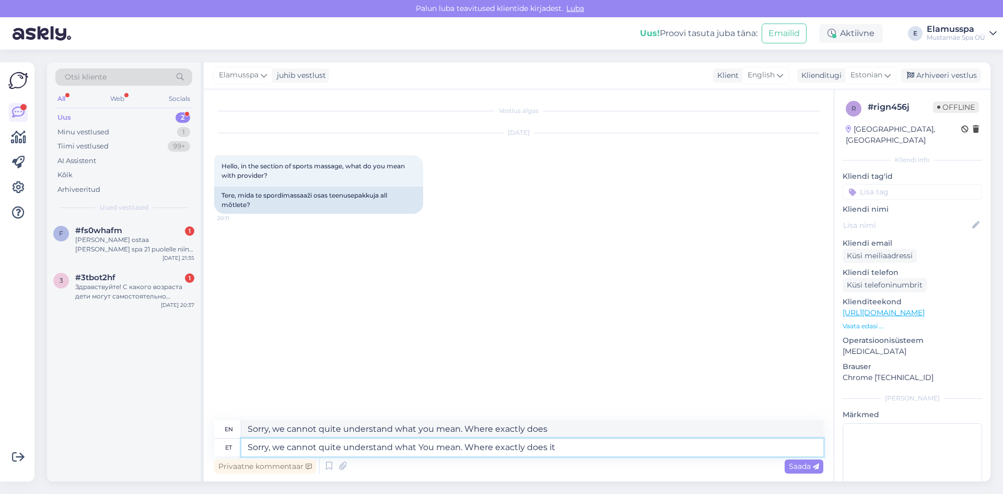
type textarea "Sorry, we cannot quite understand what you mean. Where exactly does it"
type textarea "Sorry, we cannot quite understand what You mean. Where exactly does it say"
type textarea "Sorry, we cannot quite understand what you mean. Where exactly does it say"
type textarea "Sorry, we cannot quite understand what You mean. Where exactly does it say Prov…"
type textarea "Sorry, we cannot quite understand what you mean. Where exactly does it say Prov…"
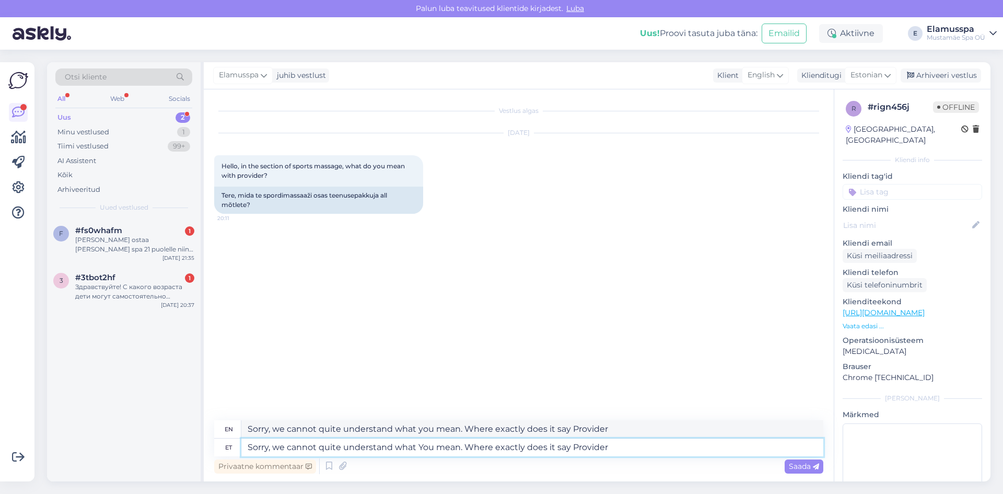
type textarea "Sorry, we cannot quite understand what You mean. Where exactly does it say Prov…"
type textarea "Sorry, we cannot quite understand what you mean. Where exactly does it say Prov…"
type textarea "Sorry, we cannot quite understand what You mean. Where exactly does it say Prov…"
click at [807, 465] on span "Saada" at bounding box center [804, 465] width 30 height 9
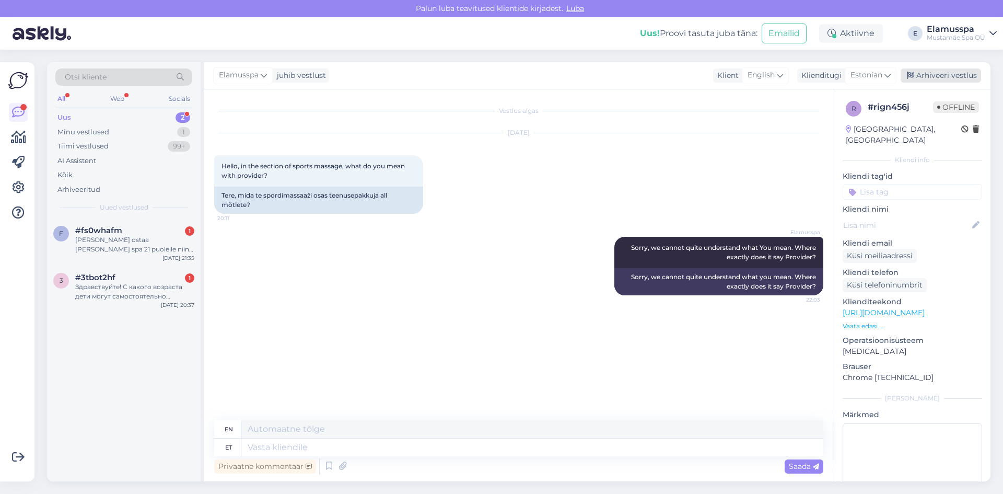
click at [940, 76] on div "Arhiveeri vestlus" at bounding box center [941, 75] width 80 height 14
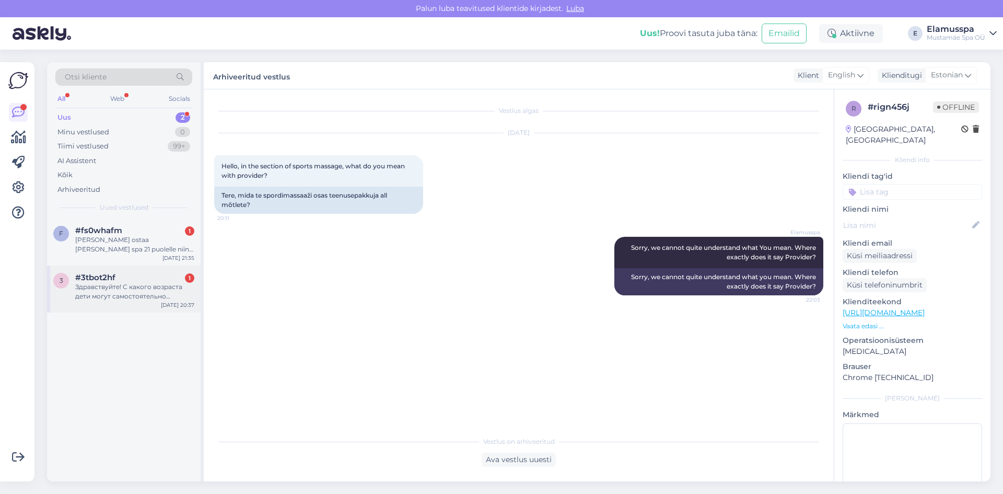
click at [140, 281] on div "#3tbot2hf 1" at bounding box center [134, 277] width 119 height 9
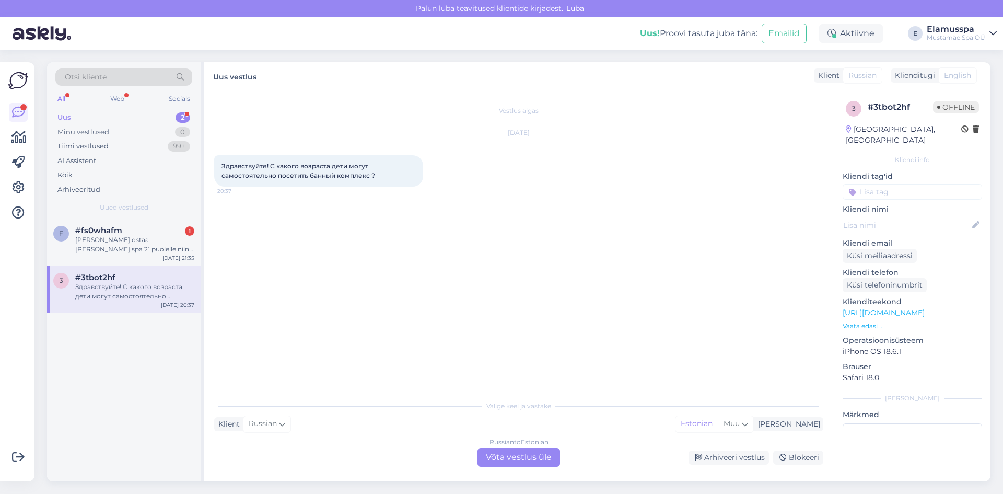
click at [511, 455] on div "Russian to Estonian Võta vestlus üle" at bounding box center [519, 457] width 83 height 19
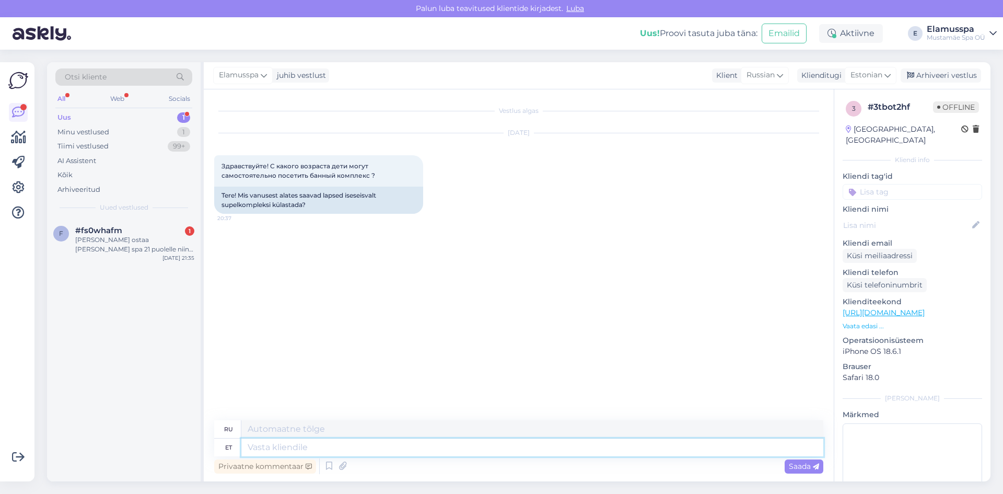
click at [316, 443] on textarea at bounding box center [532, 447] width 582 height 18
type textarea "Tere"
type textarea "Привет"
type textarea "Tere õhtu"
type textarea "Привет, сестра."
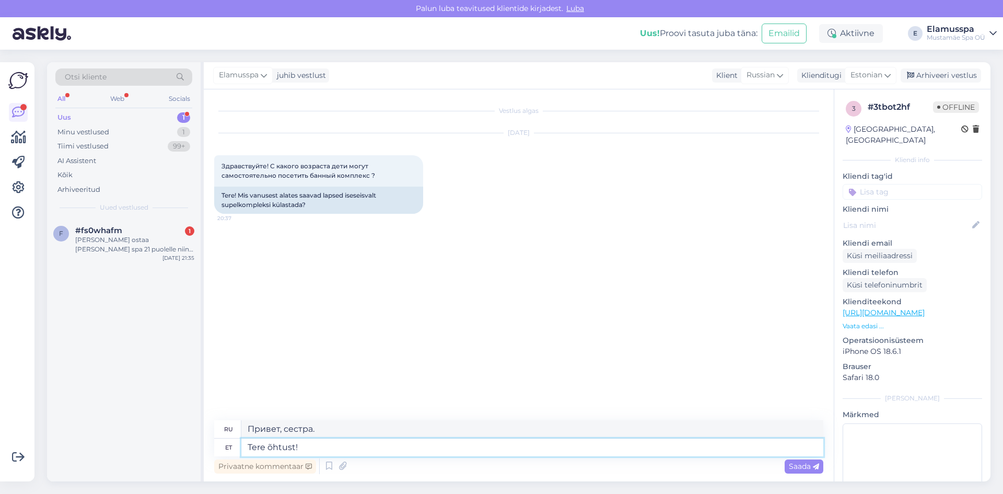
type textarea "Tere õhtust!"
type textarea "Добрый вечер!"
type textarea "Tere õhtust! Iseseisev"
type textarea "Добрый вечер! Независимый"
type textarea "Tere õhtust! Iseseisev spa k"
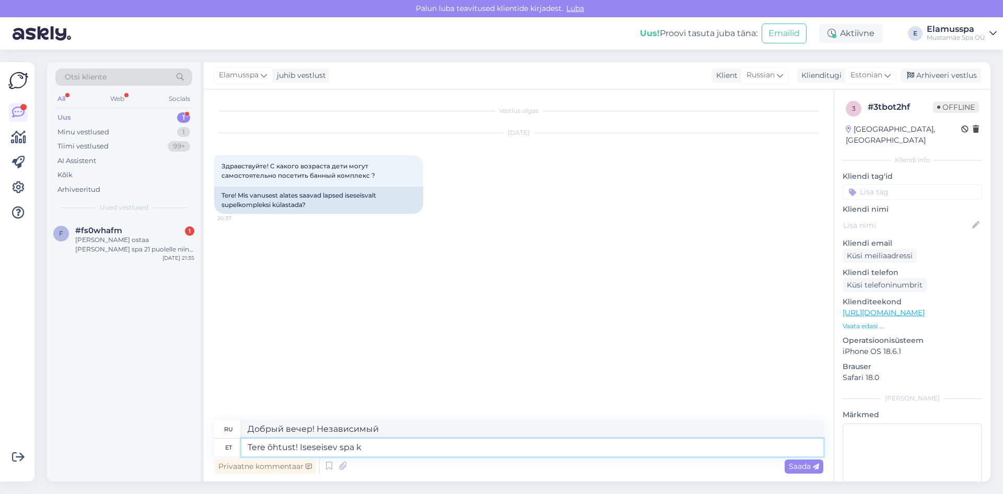
type textarea "Добрый вечер! Независимый спа-салон."
type textarea "Tere õhtust! Iseseisev spa külastus"
type textarea "Добрый вечер! Самостоятельное посещение спа."
type textarea "Tere õhtust! Iseseisev spa külastus on"
type textarea "Добрый вечер! Самостоятельное посещение спа-салона – это"
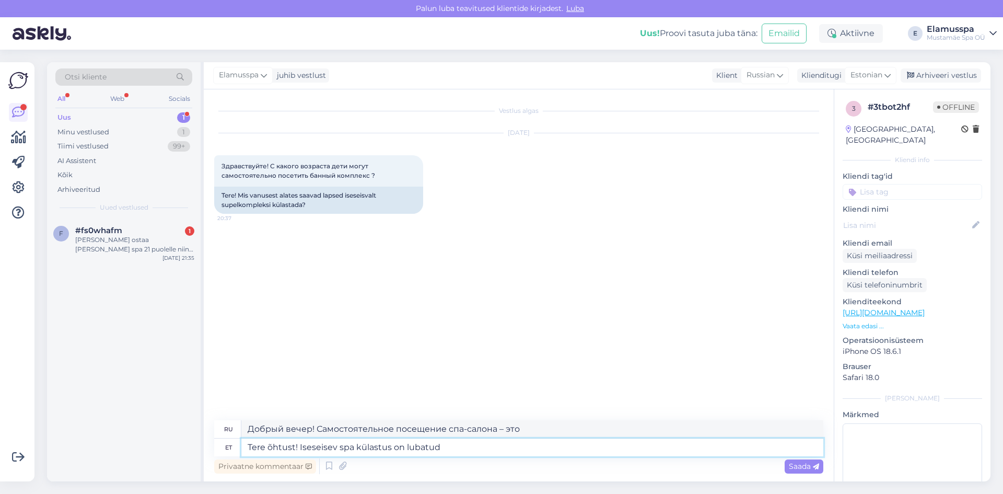
type textarea "Tere õhtust! Iseseisev spa külastus on lubatud"
type textarea "Добрый вечер! Самостоятельное посещение спа разрешено."
type textarea "Tere õhtust! Iseseisev spa külastus on lubatud 13"
type textarea "Добрый вечер! Самостоятельное посещение спа разрешено с 13:00."
type textarea "Tere õhtust! Iseseisev spa külastus on lubatud 13 eluaastast"
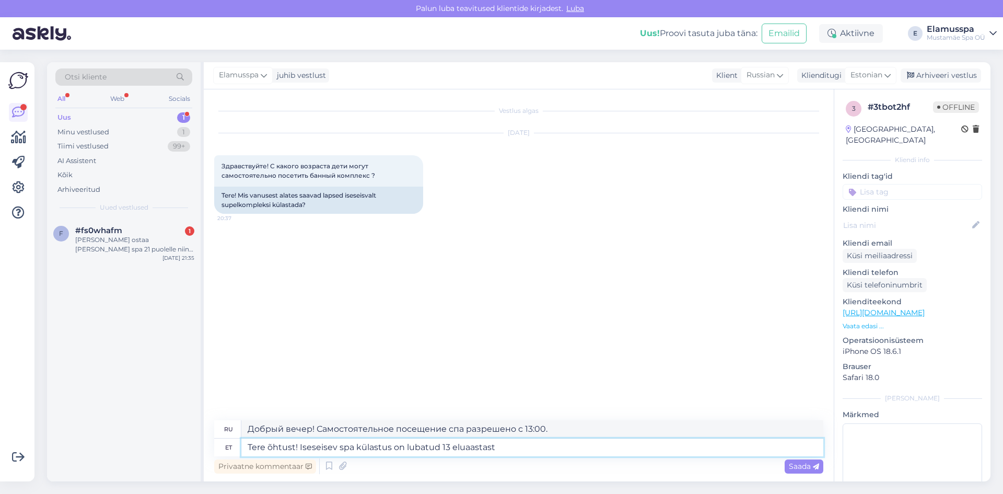
type textarea "Добрый вечер! Самостоятельное посещение спа разрешено с 13 лет."
type textarea "Tere õhtust! Iseseisev spa külastus on lubatud 13 eluaastast isikur"
type textarea "Добрый вечер! Самостоятельное посещение спа разрешено лицам старше 13 лет."
type textarea "Tere õhtust! Iseseisev spa külastus on lubatud 13 eluaastast isikut tõendava"
type textarea "Добрый вечер! Самостоятельное посещение спа разрешено лицам от 13 лет и старше …"
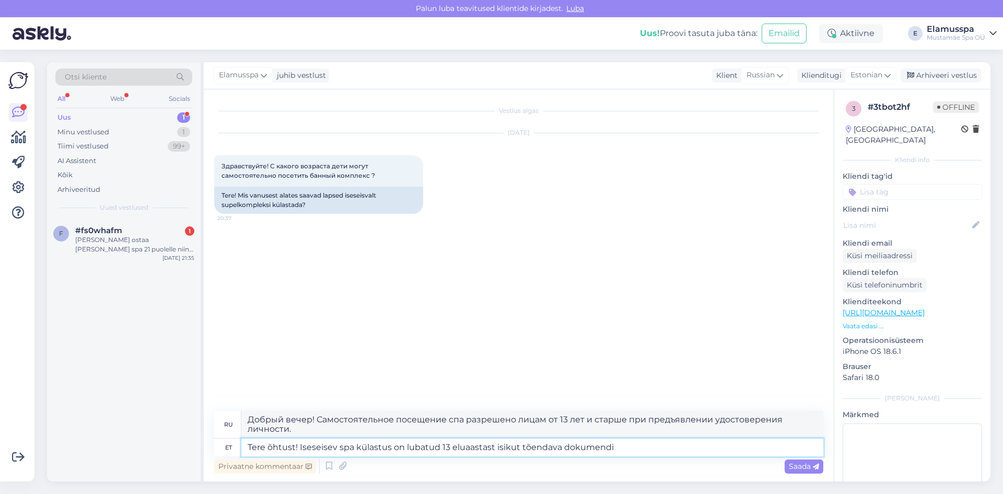
type textarea "Tere õhtust! Iseseisev spa külastus on lubatud 13 eluaastast isikut tõendava do…"
type textarea "Добрый вечер! Самостоятельное посещение спа разрешено лицам старше 13 лет при н…"
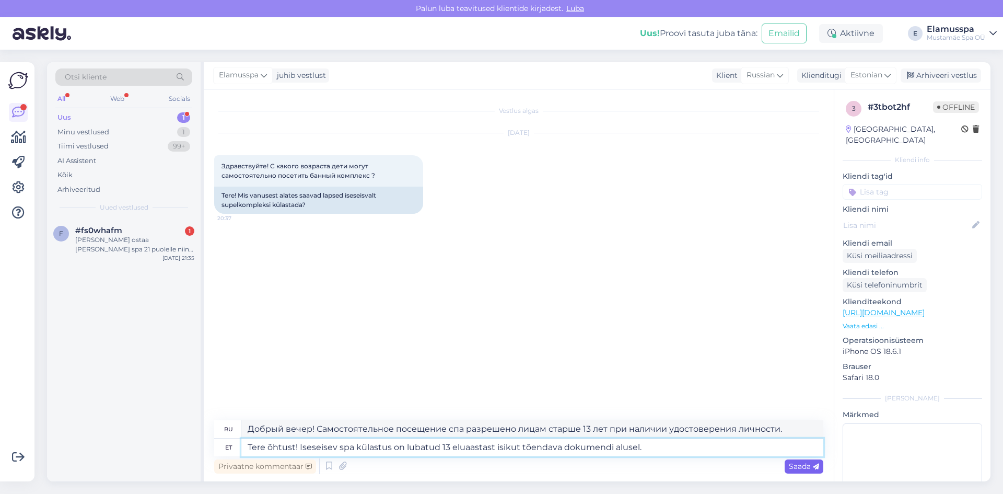
type textarea "Tere õhtust! Iseseisev spa külastus on lubatud 13 eluaastast isikut tõendava do…"
click at [795, 469] on span "Saada" at bounding box center [804, 465] width 30 height 9
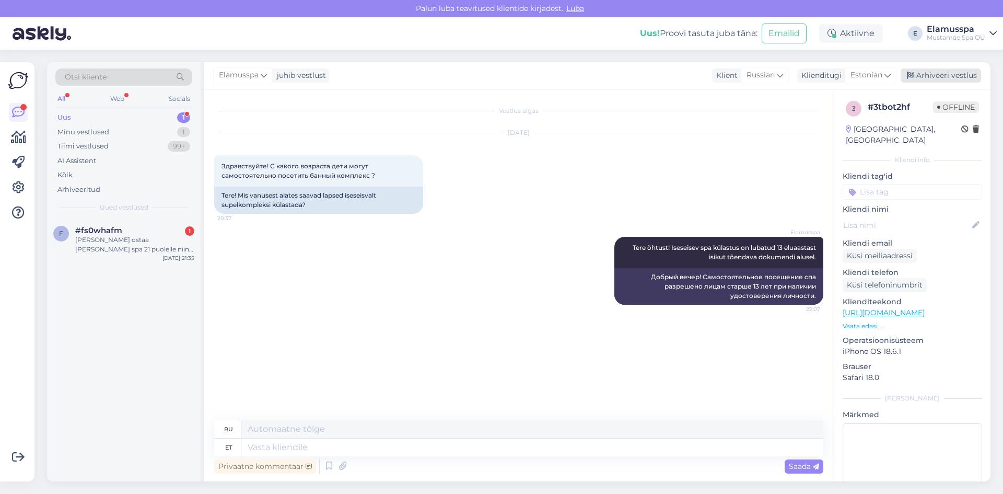
click at [939, 78] on div "Arhiveeri vestlus" at bounding box center [941, 75] width 80 height 14
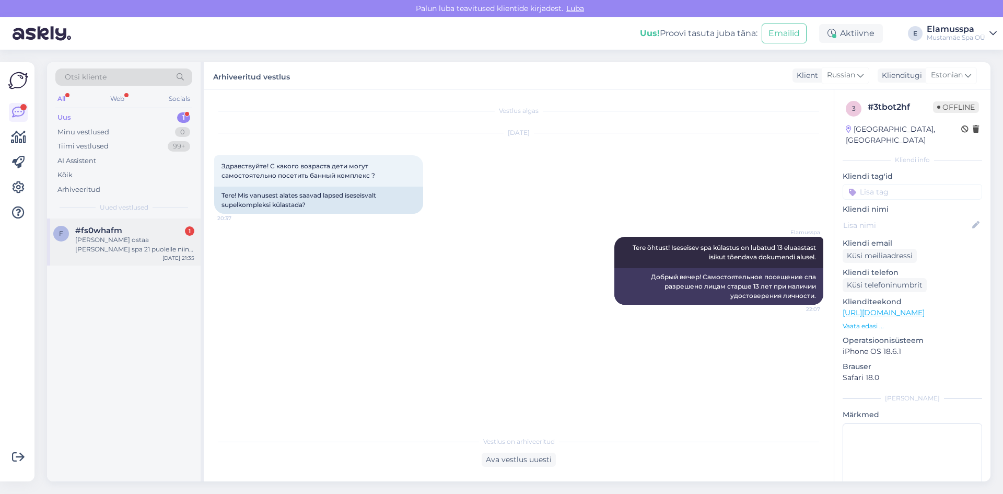
click at [118, 234] on span "#fs0whafm" at bounding box center [98, 230] width 47 height 9
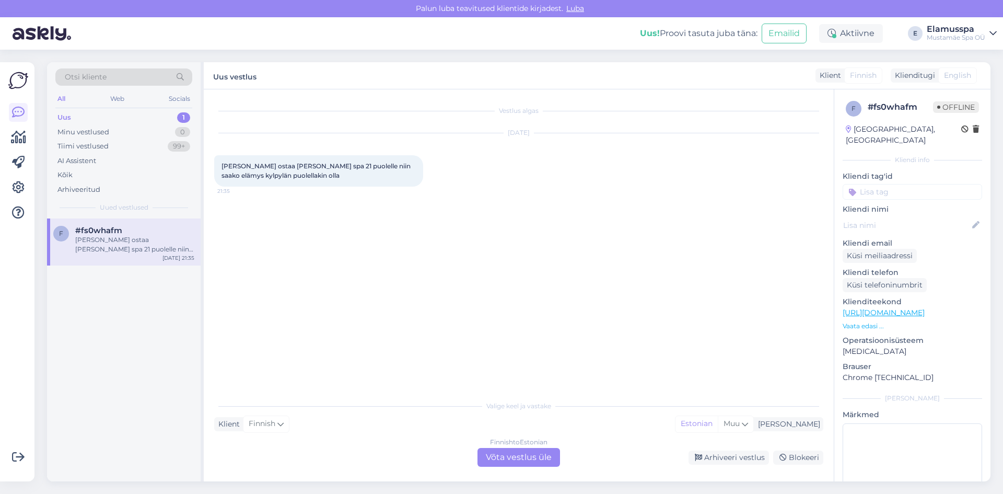
drag, startPoint x: 490, startPoint y: 443, endPoint x: 496, endPoint y: 452, distance: 11.3
click at [493, 446] on div "Finnish to Estonian" at bounding box center [518, 441] width 57 height 9
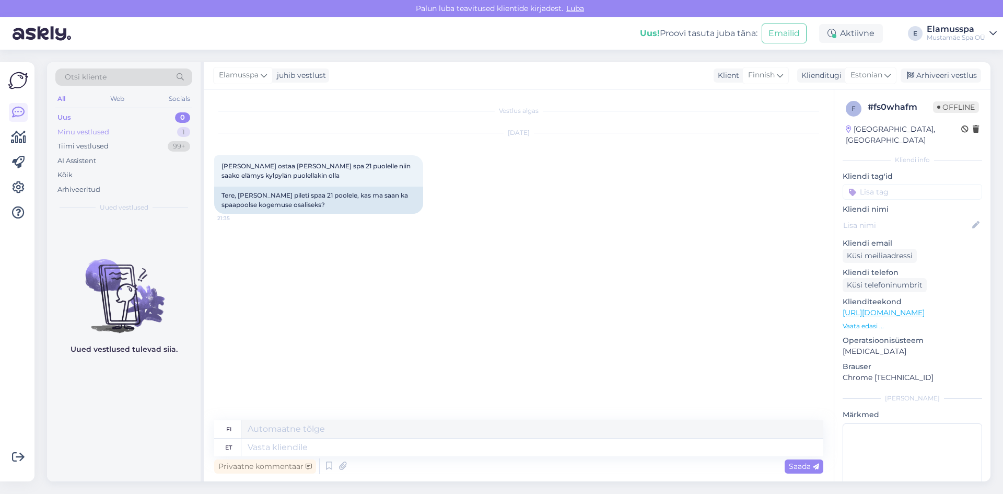
click at [123, 136] on div "Minu vestlused 1" at bounding box center [123, 132] width 137 height 15
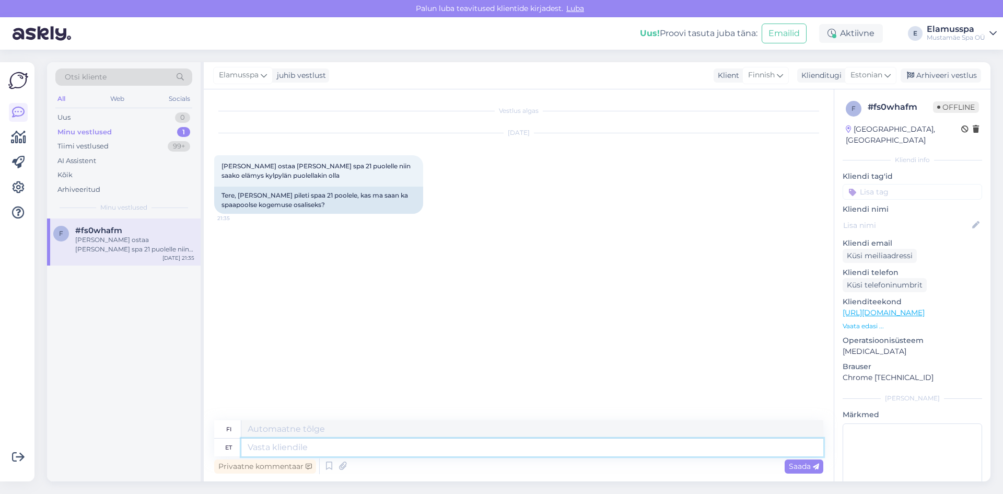
click at [299, 450] on textarea at bounding box center [532, 447] width 582 height 18
type textarea "Tere!"
type textarea "Hei!"
type textarea "Tere! Jah, k"
type textarea "Hei! [GEOGRAPHIC_DATA],"
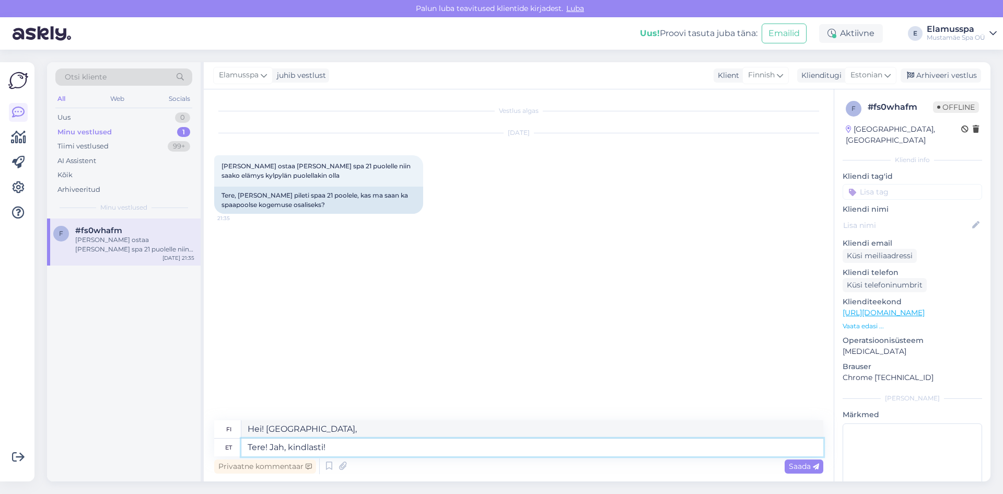
type textarea "Tere! Jah, kindlasti!"
type textarea "Hei! Kyllä, ehdottomasti!"
type textarea "Tere! Jah, kindlasti!"
click at [809, 468] on span "Saada" at bounding box center [804, 465] width 30 height 9
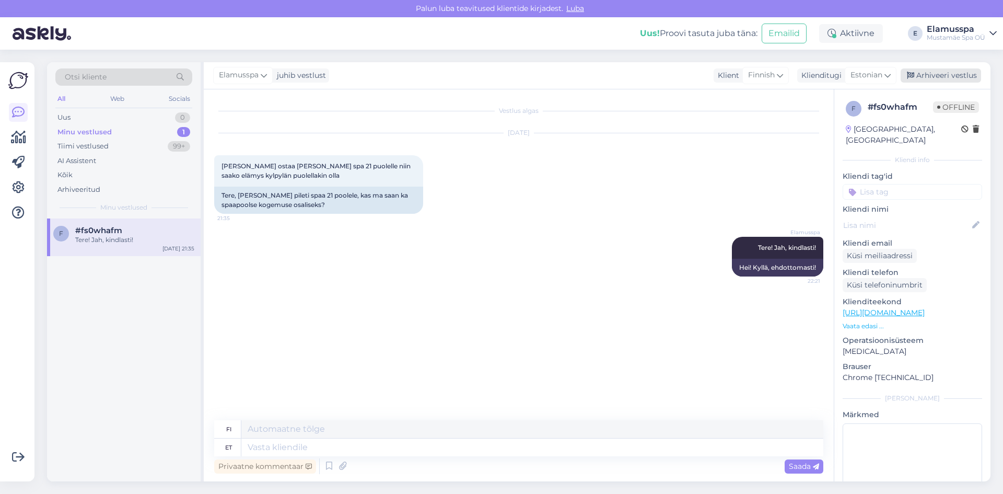
click at [940, 74] on div "Arhiveeri vestlus" at bounding box center [941, 75] width 80 height 14
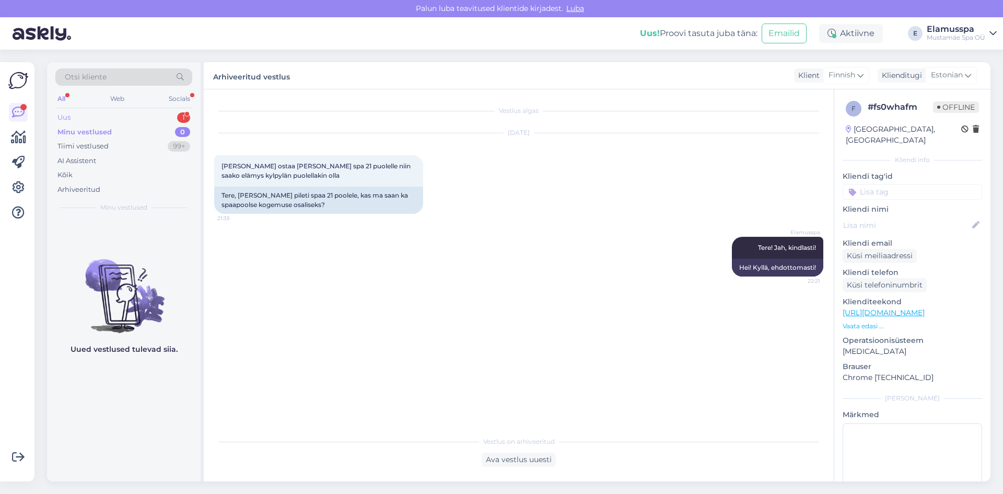
click at [146, 114] on div "Uus 1" at bounding box center [123, 117] width 137 height 15
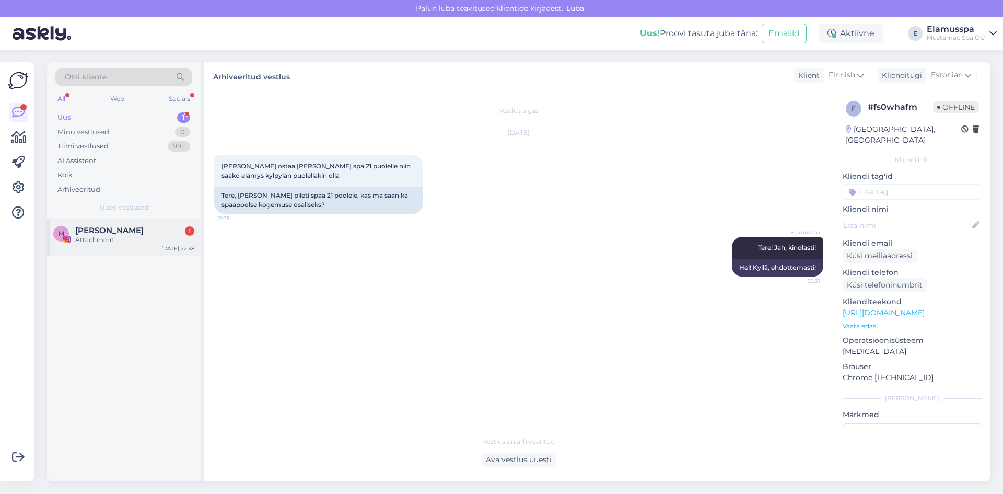
click at [110, 228] on span "[PERSON_NAME]" at bounding box center [109, 230] width 68 height 9
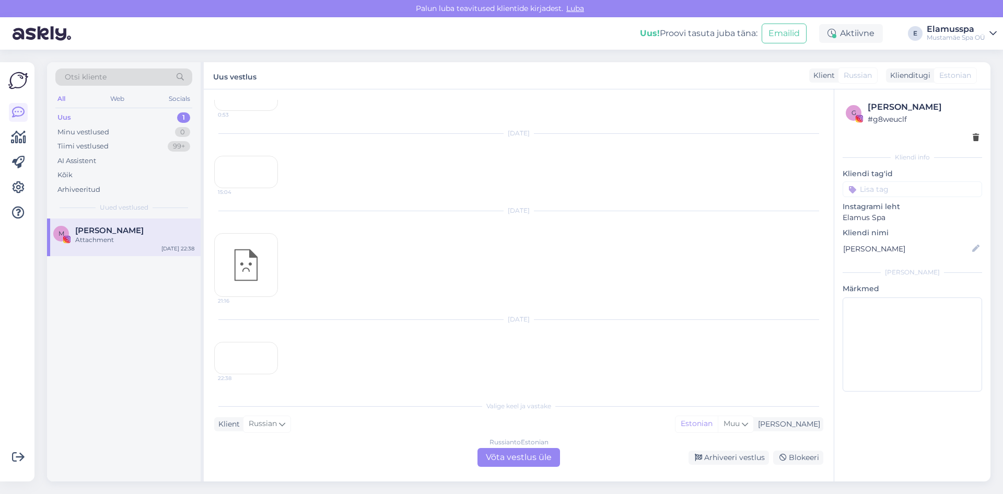
scroll to position [9153, 0]
click at [267, 342] on div "22:38" at bounding box center [246, 358] width 64 height 32
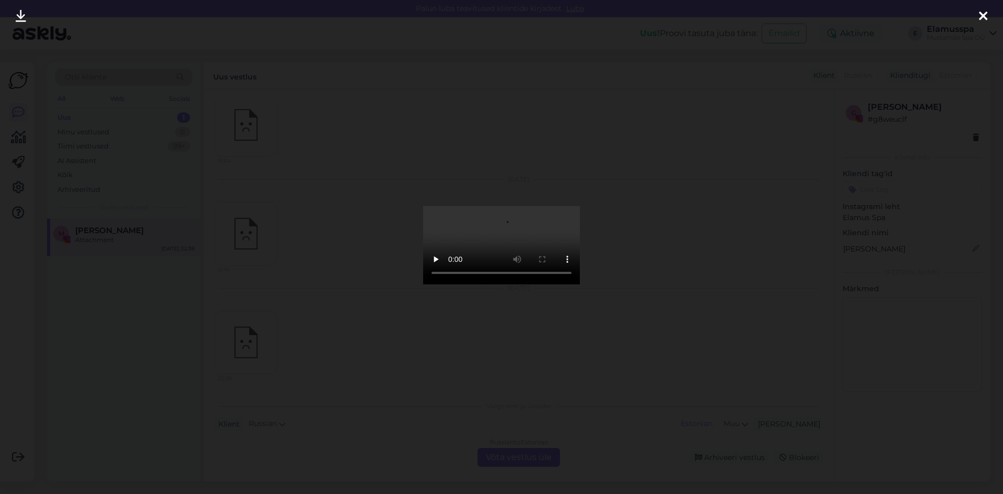
scroll to position [9137, 0]
click at [817, 268] on div at bounding box center [501, 247] width 1003 height 494
